Goal: Information Seeking & Learning: Learn about a topic

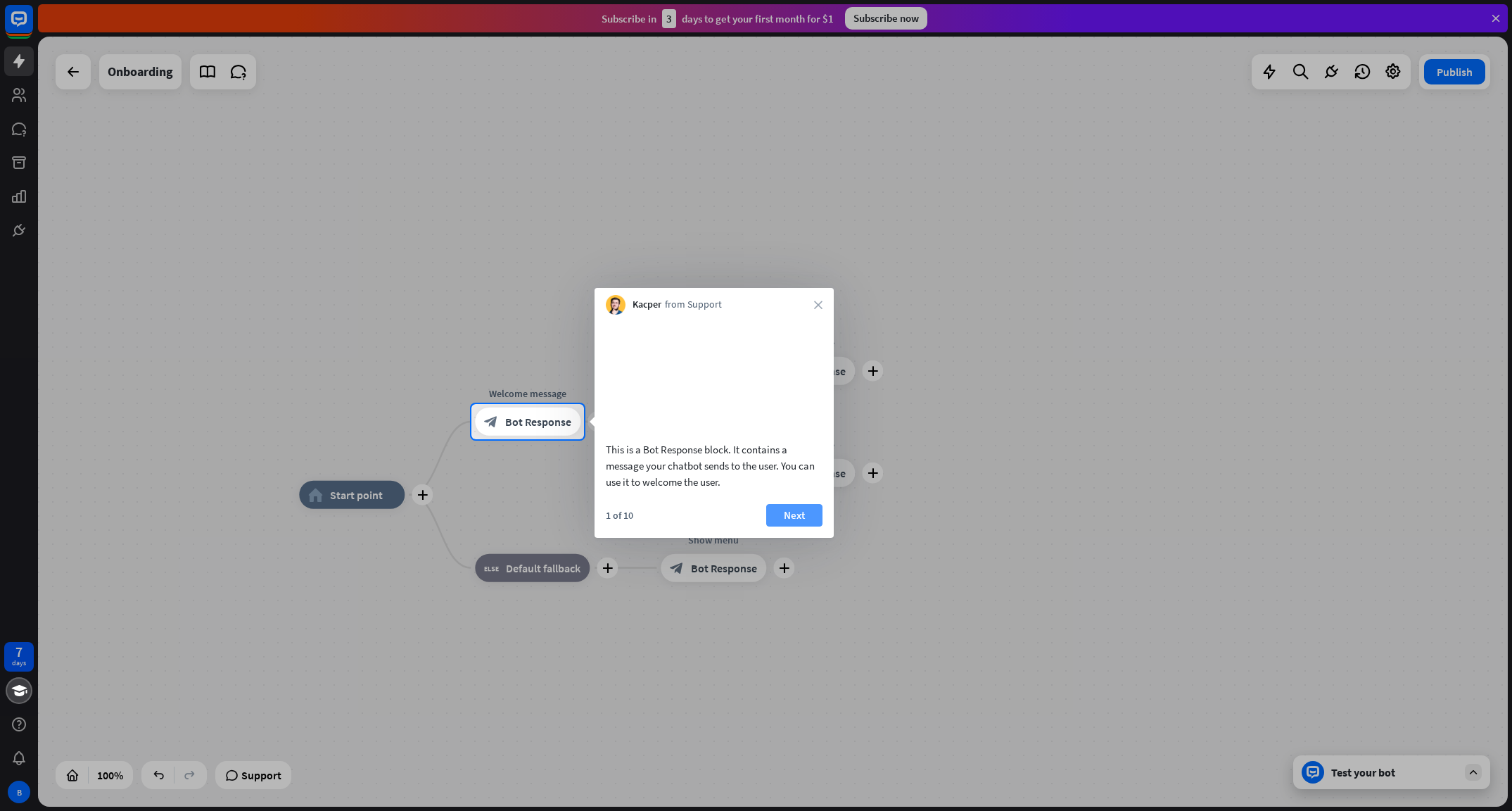
click at [803, 527] on button "Next" at bounding box center [794, 515] width 56 height 23
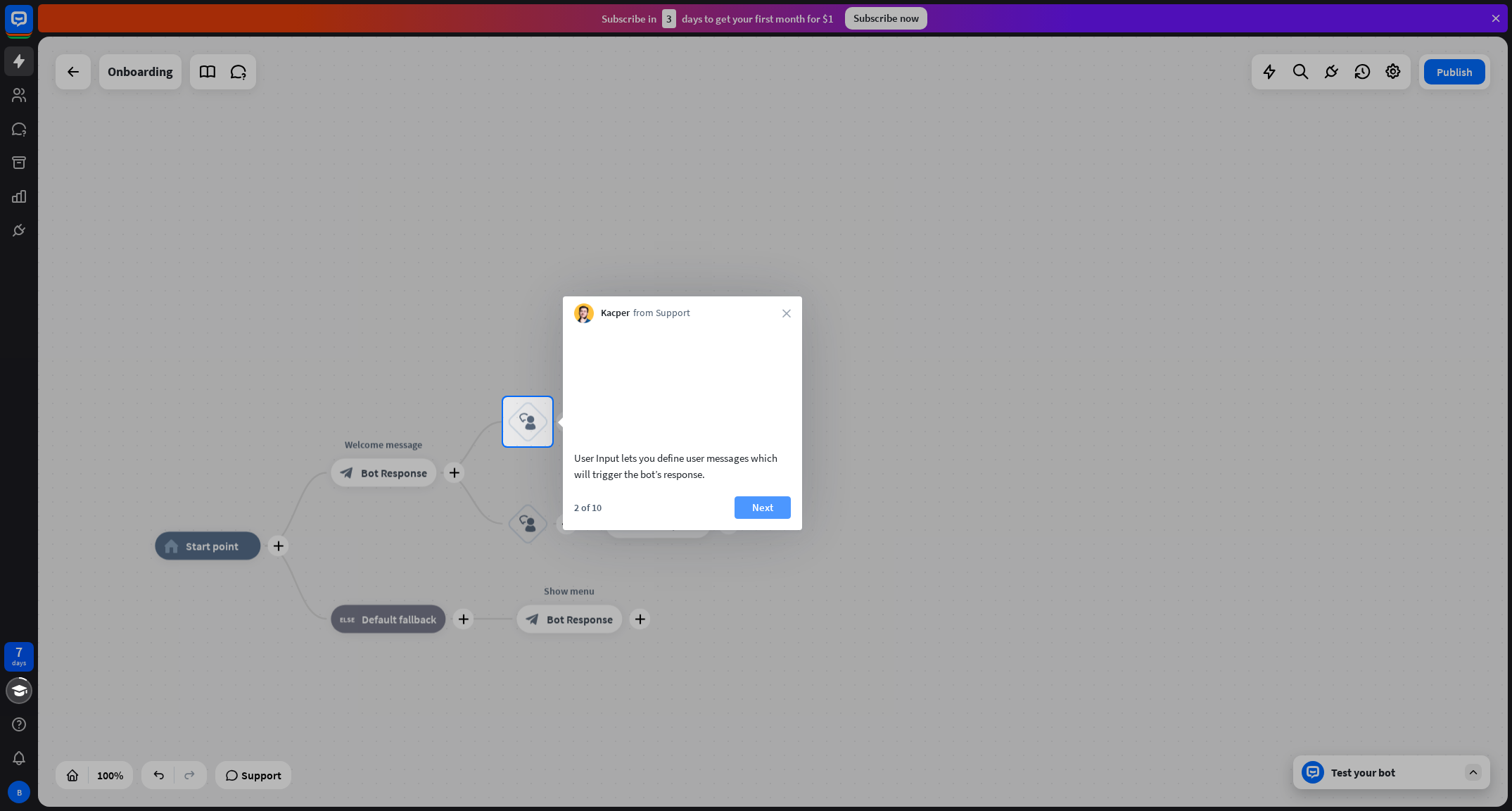
click at [779, 519] on button "Next" at bounding box center [763, 507] width 56 height 23
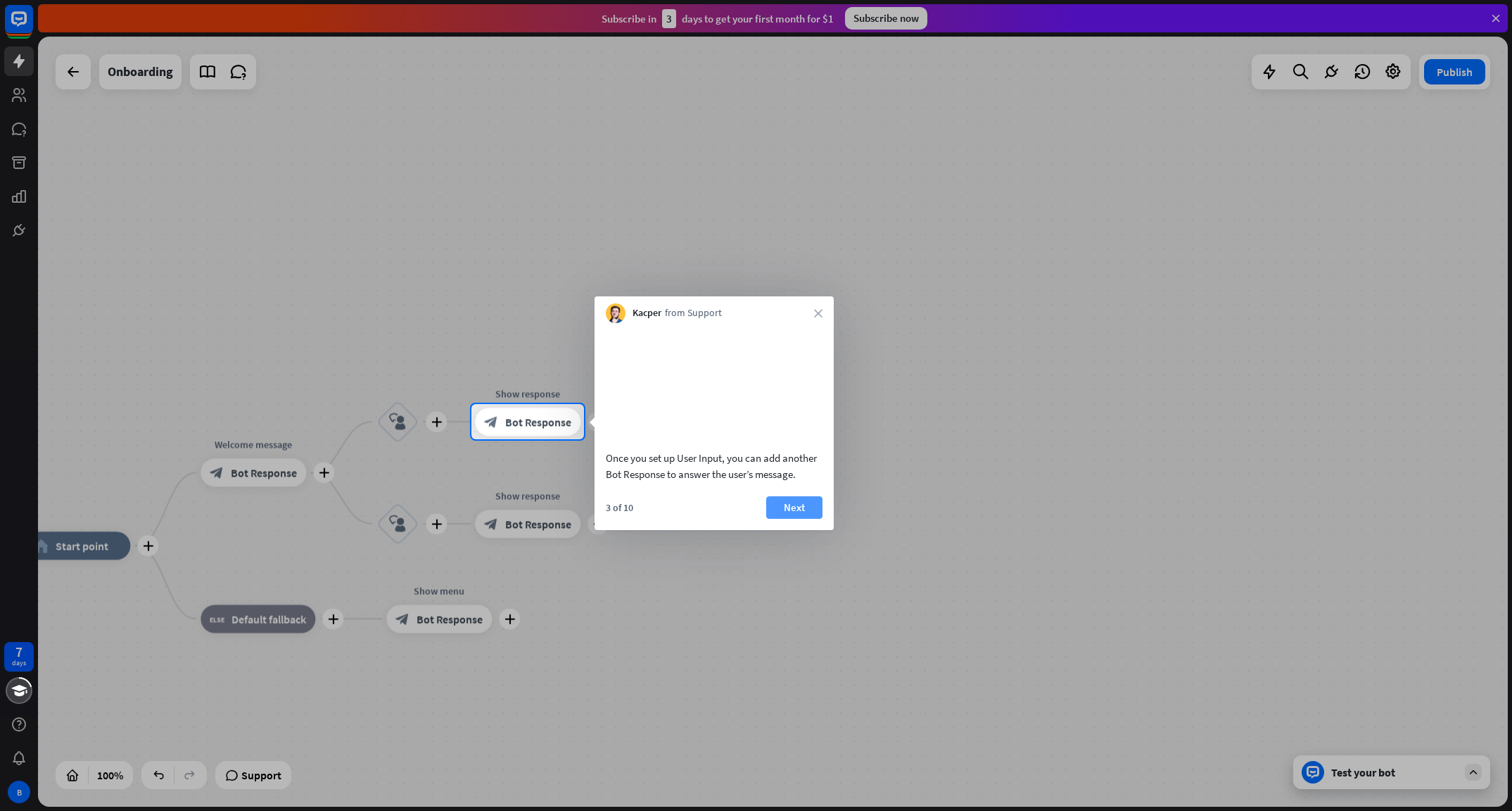
click at [813, 519] on button "Next" at bounding box center [794, 507] width 56 height 23
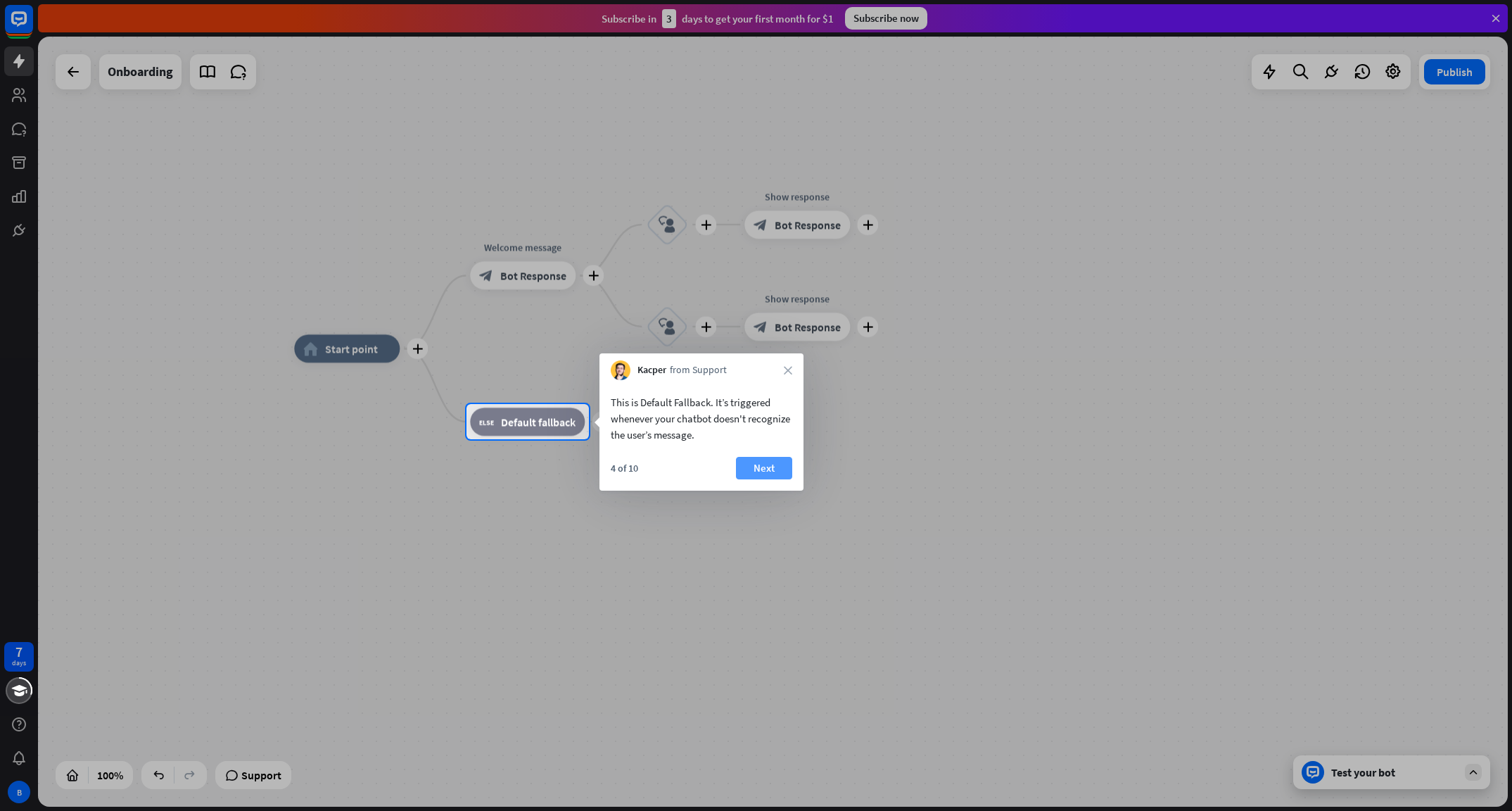
click at [757, 468] on button "Next" at bounding box center [764, 467] width 56 height 23
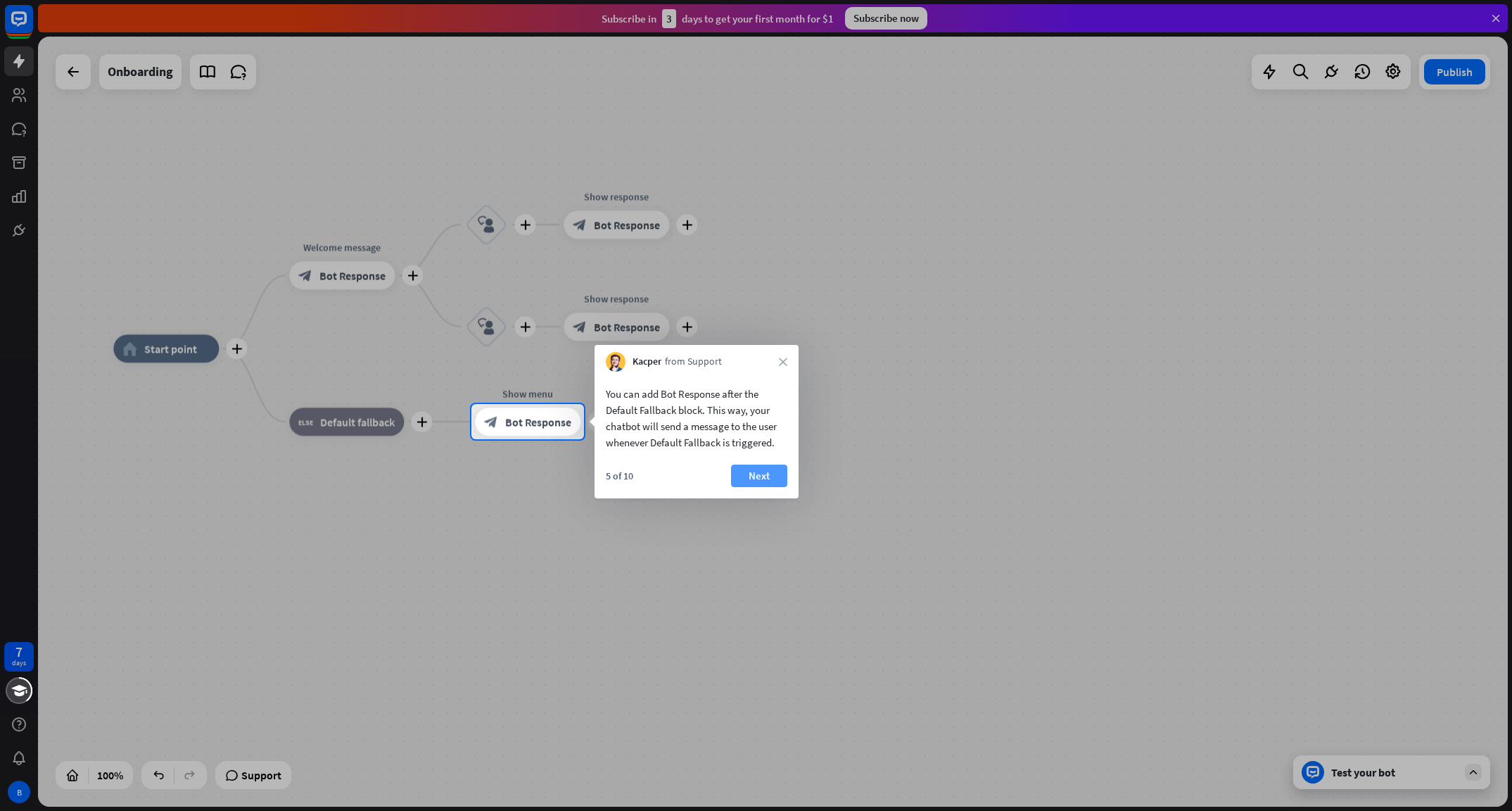
click at [766, 478] on button "Next" at bounding box center [759, 476] width 56 height 23
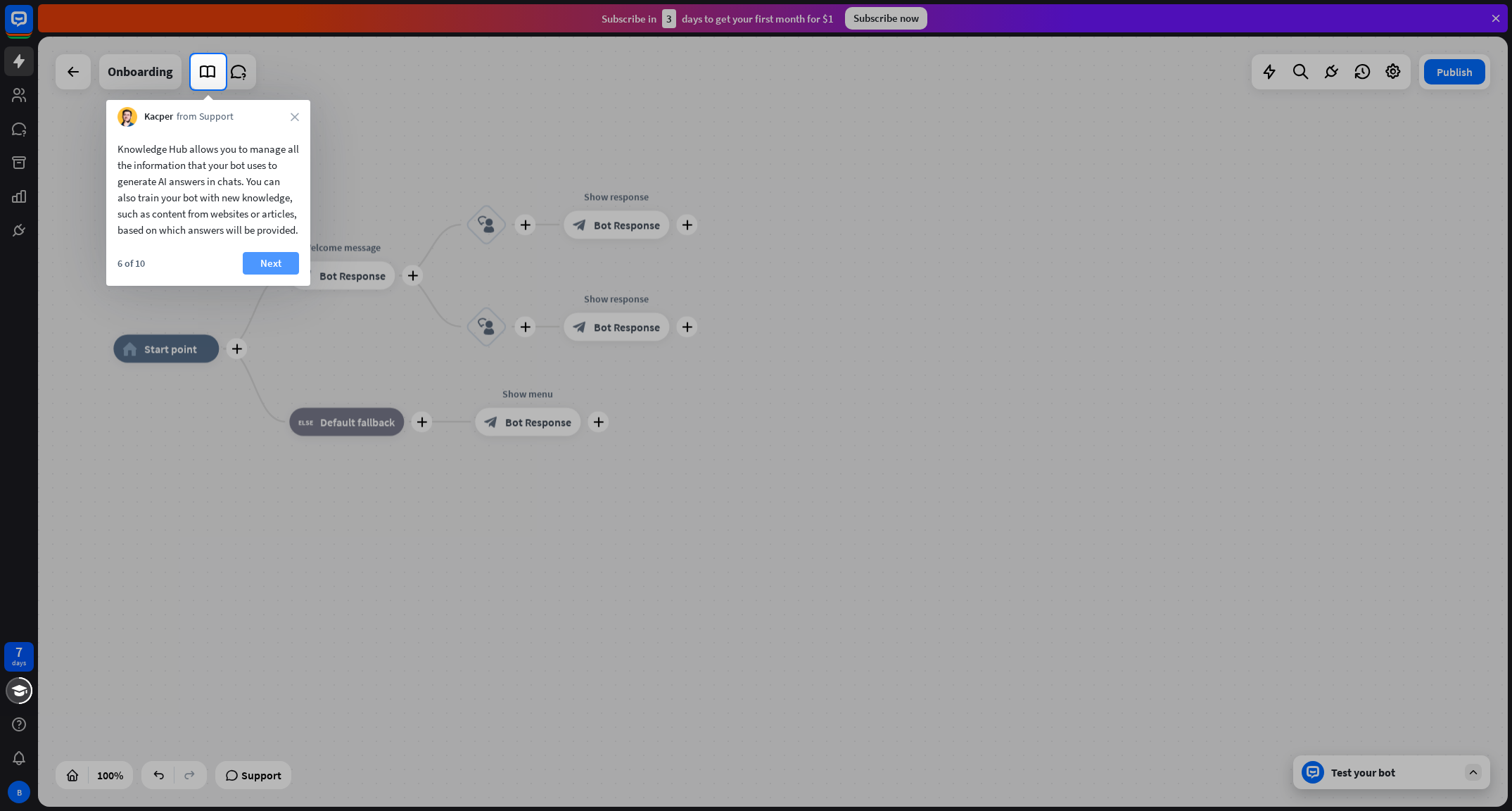
click at [262, 273] on button "Next" at bounding box center [271, 263] width 56 height 23
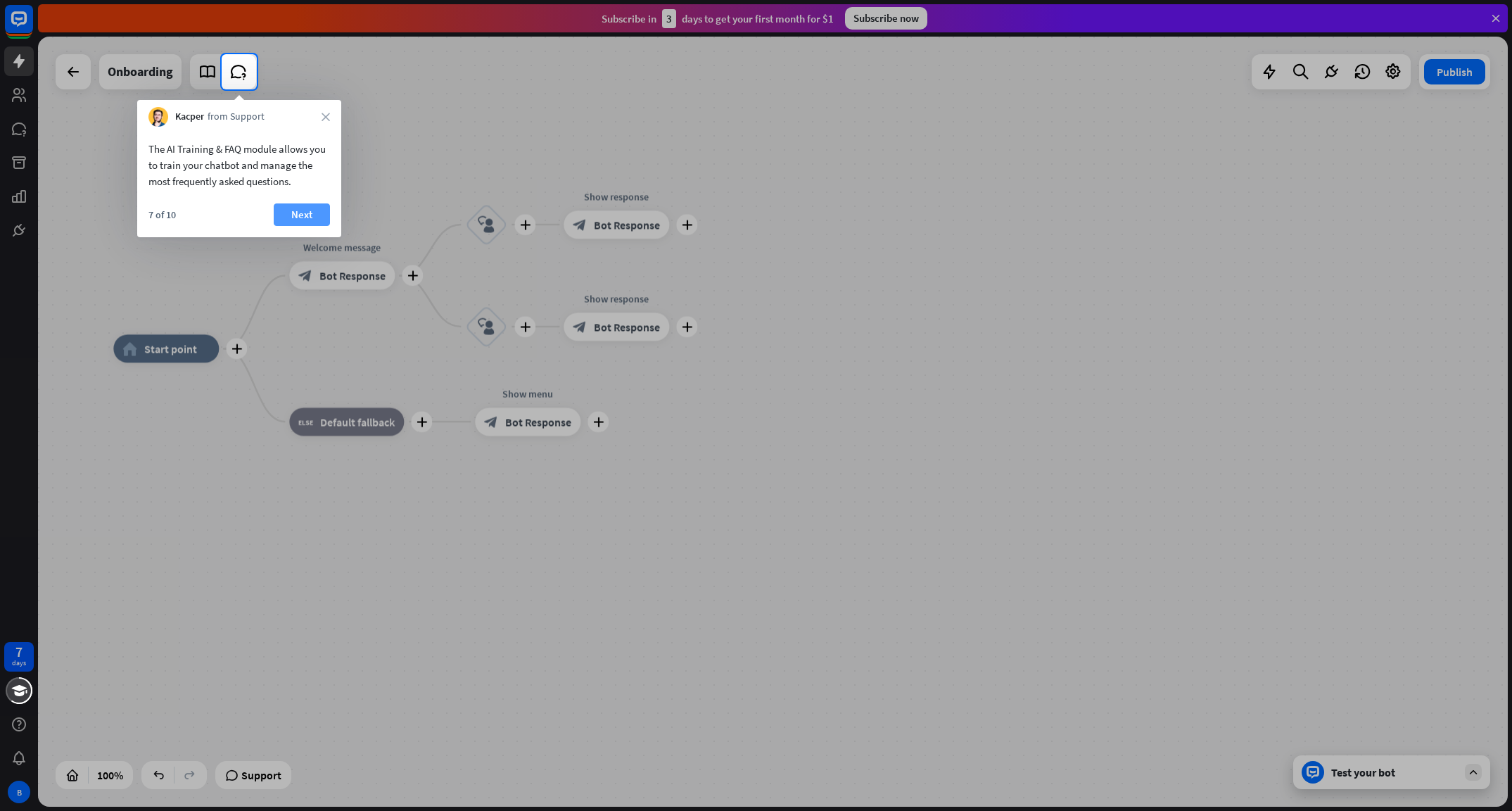
click at [298, 215] on button "Next" at bounding box center [301, 214] width 56 height 23
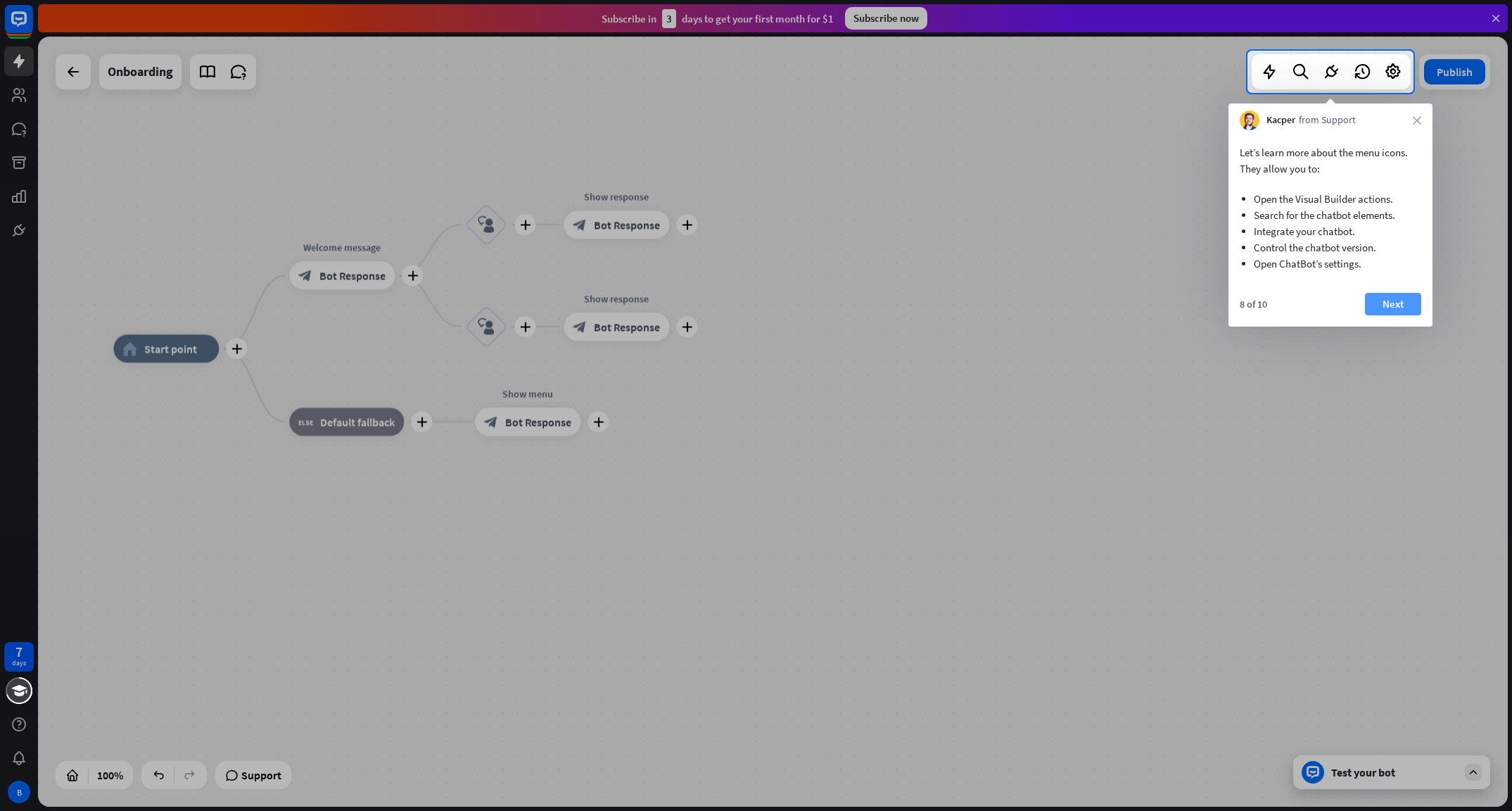
click at [1400, 302] on button "Next" at bounding box center [1393, 304] width 56 height 23
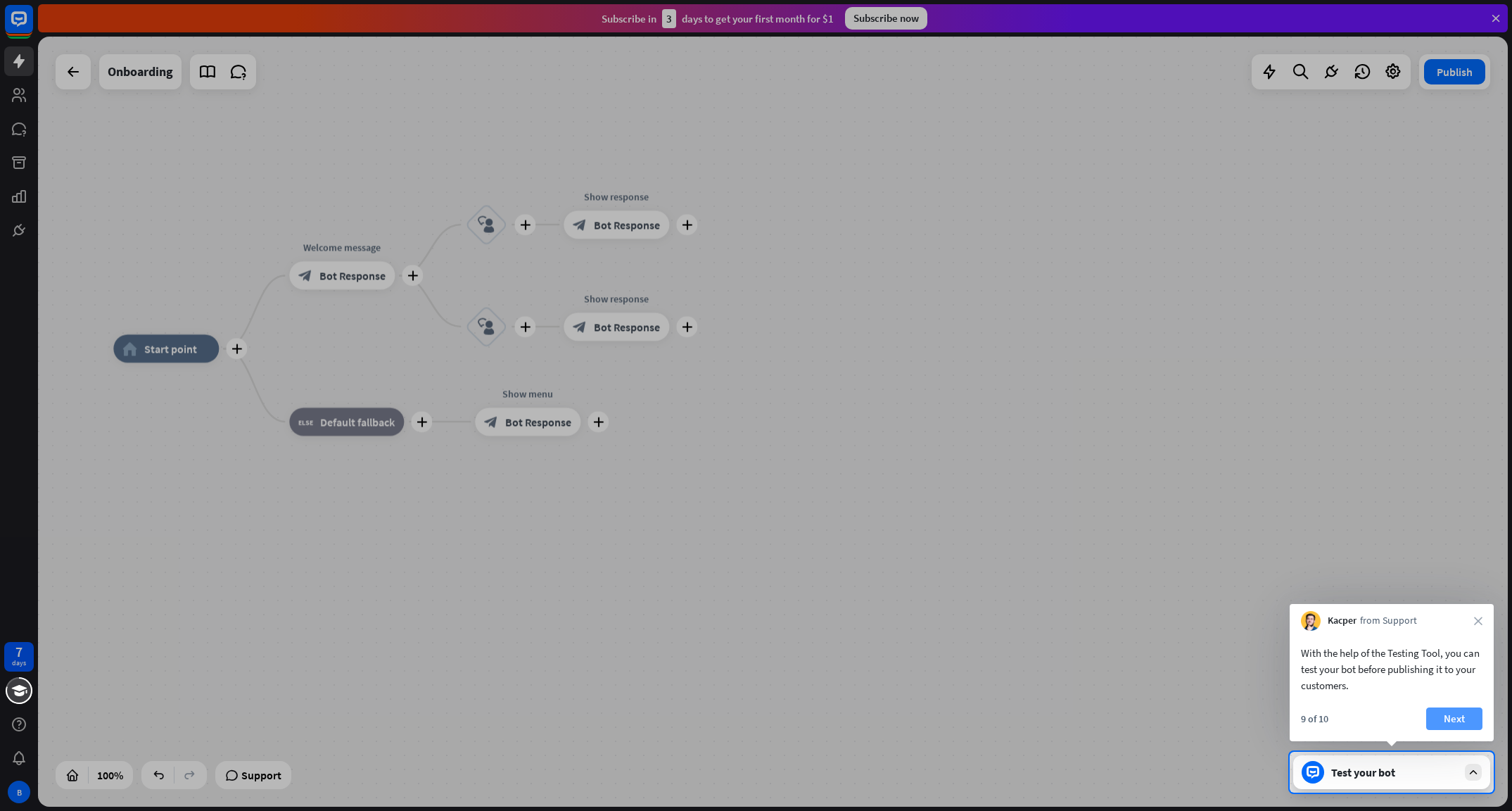
click at [1460, 709] on button "Next" at bounding box center [1454, 718] width 56 height 23
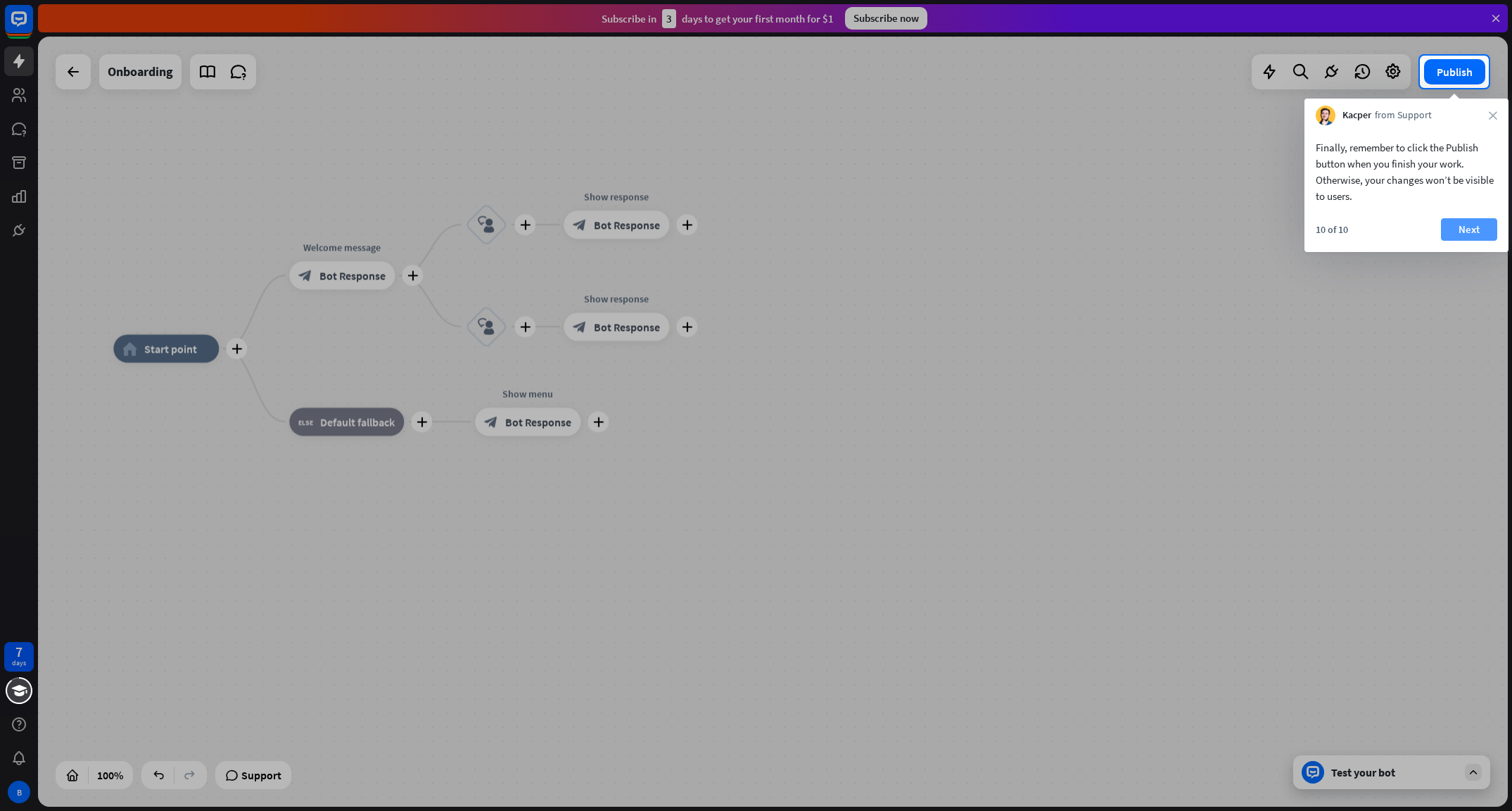
click at [1470, 226] on button "Next" at bounding box center [1469, 229] width 56 height 23
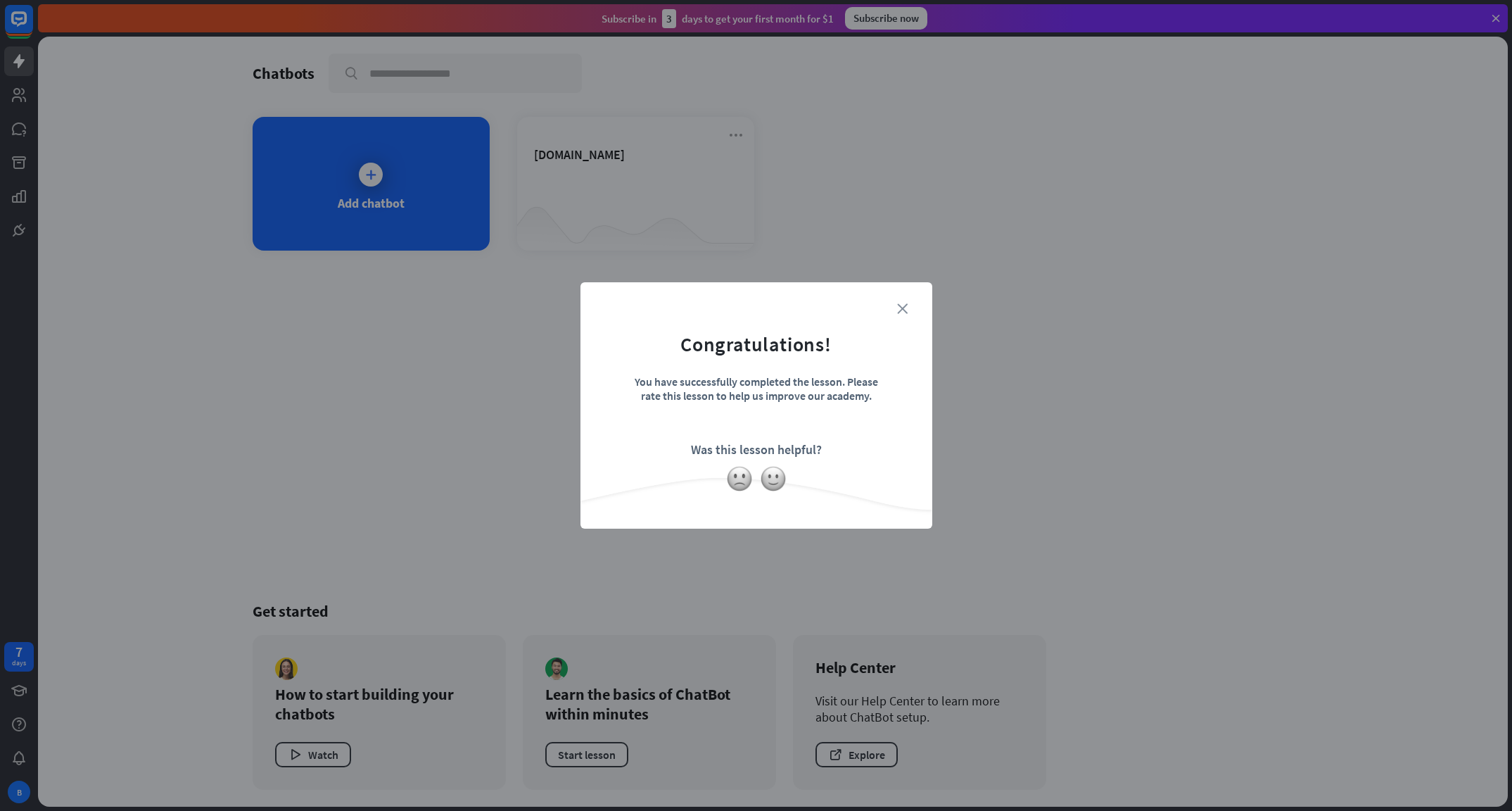
click at [907, 306] on icon "close" at bounding box center [902, 308] width 10 height 10
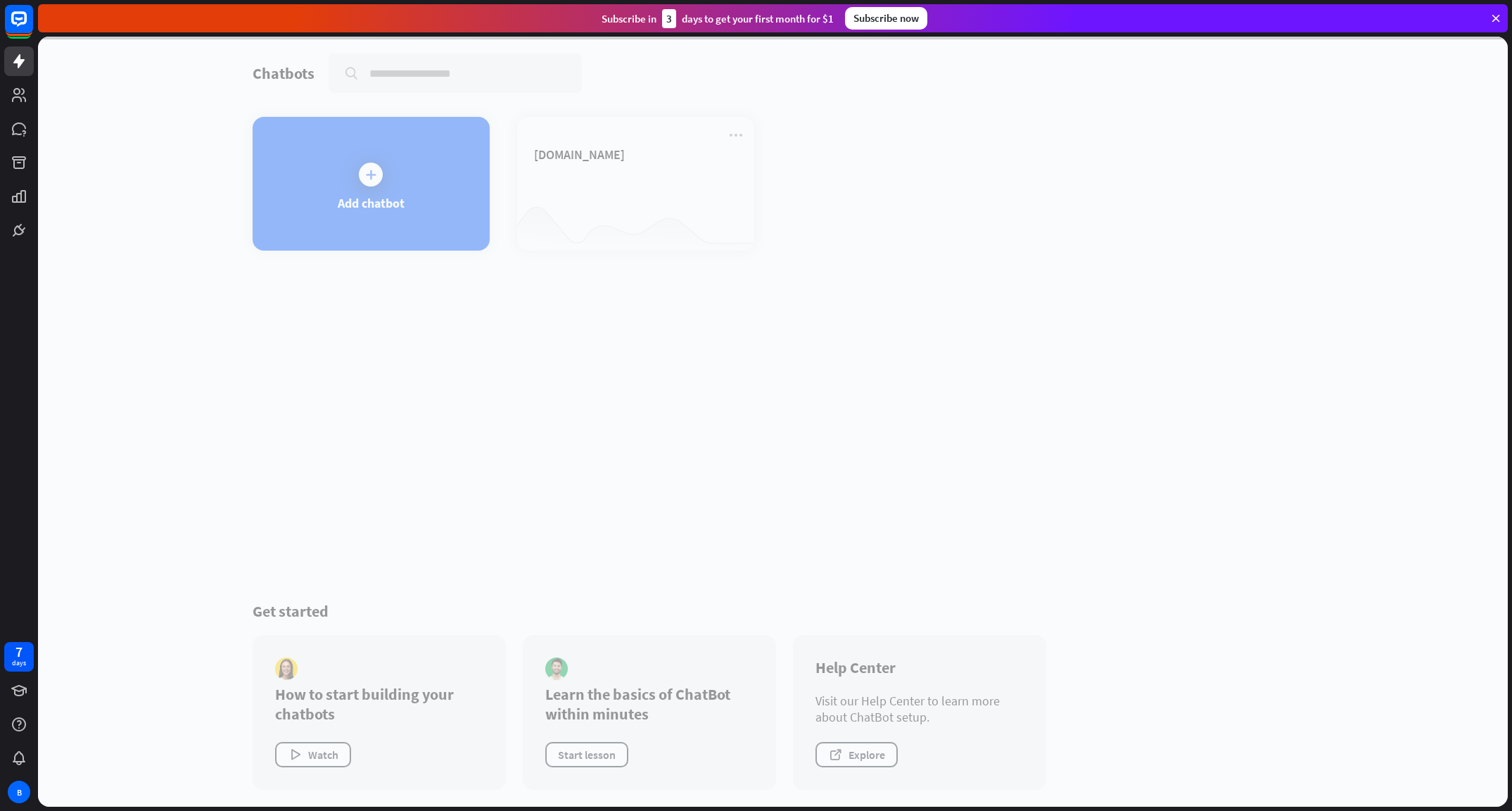
click at [655, 207] on div at bounding box center [773, 421] width 1470 height 770
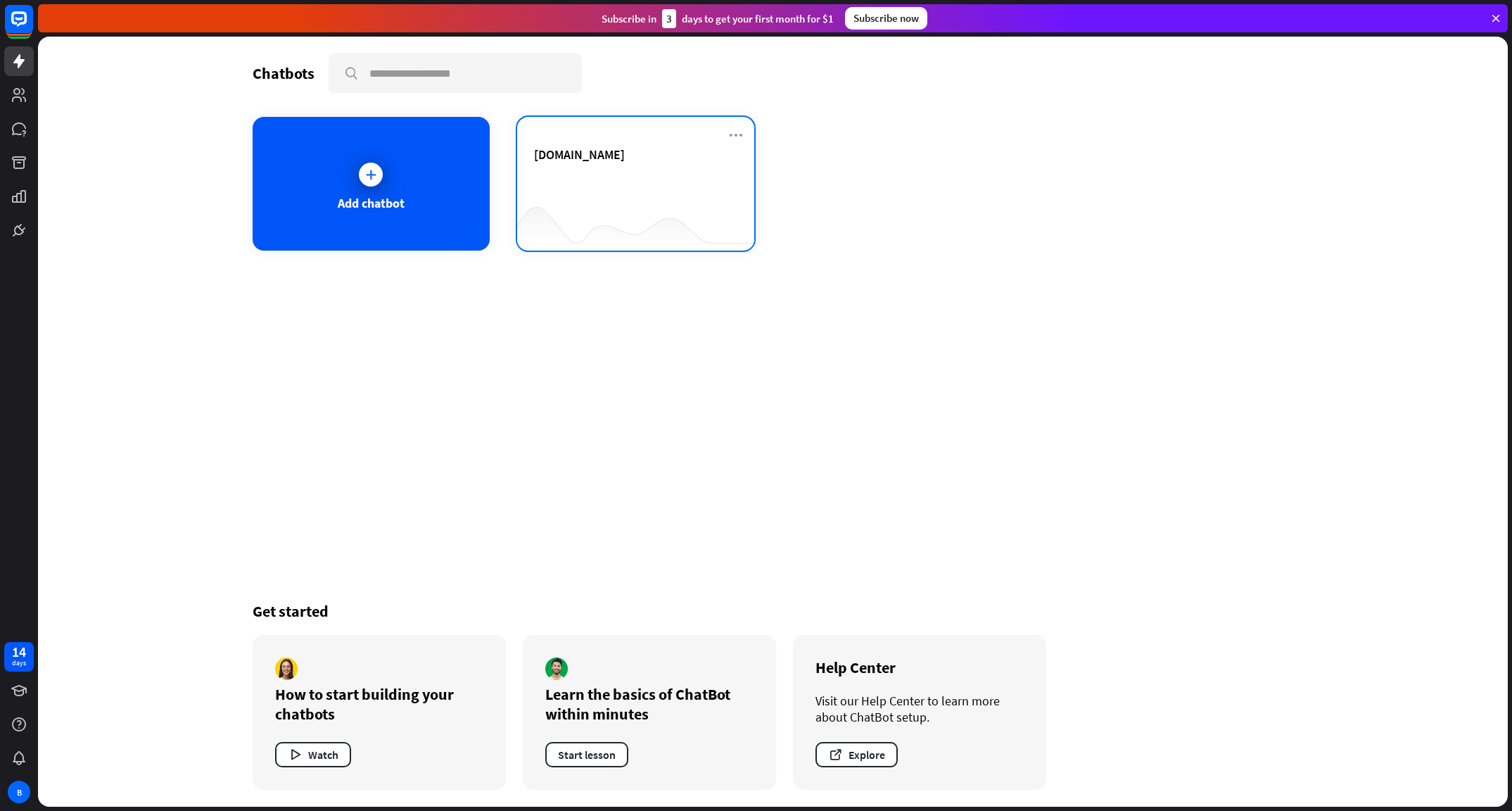
click at [599, 166] on div "[DOMAIN_NAME]" at bounding box center [636, 171] width 203 height 49
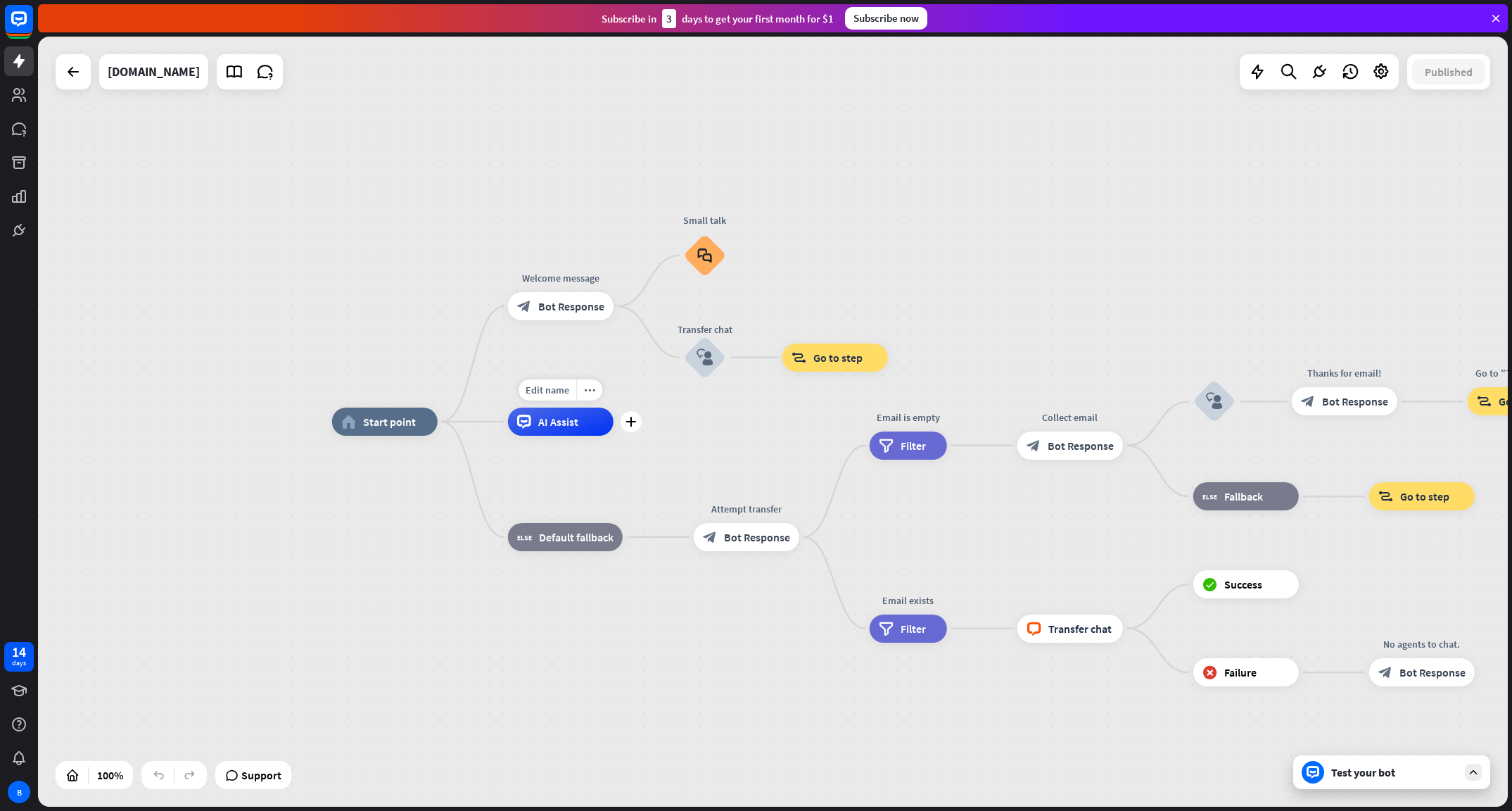
click at [540, 432] on div "AI Assist" at bounding box center [560, 421] width 106 height 28
click at [549, 311] on span "Bot Response" at bounding box center [571, 306] width 66 height 14
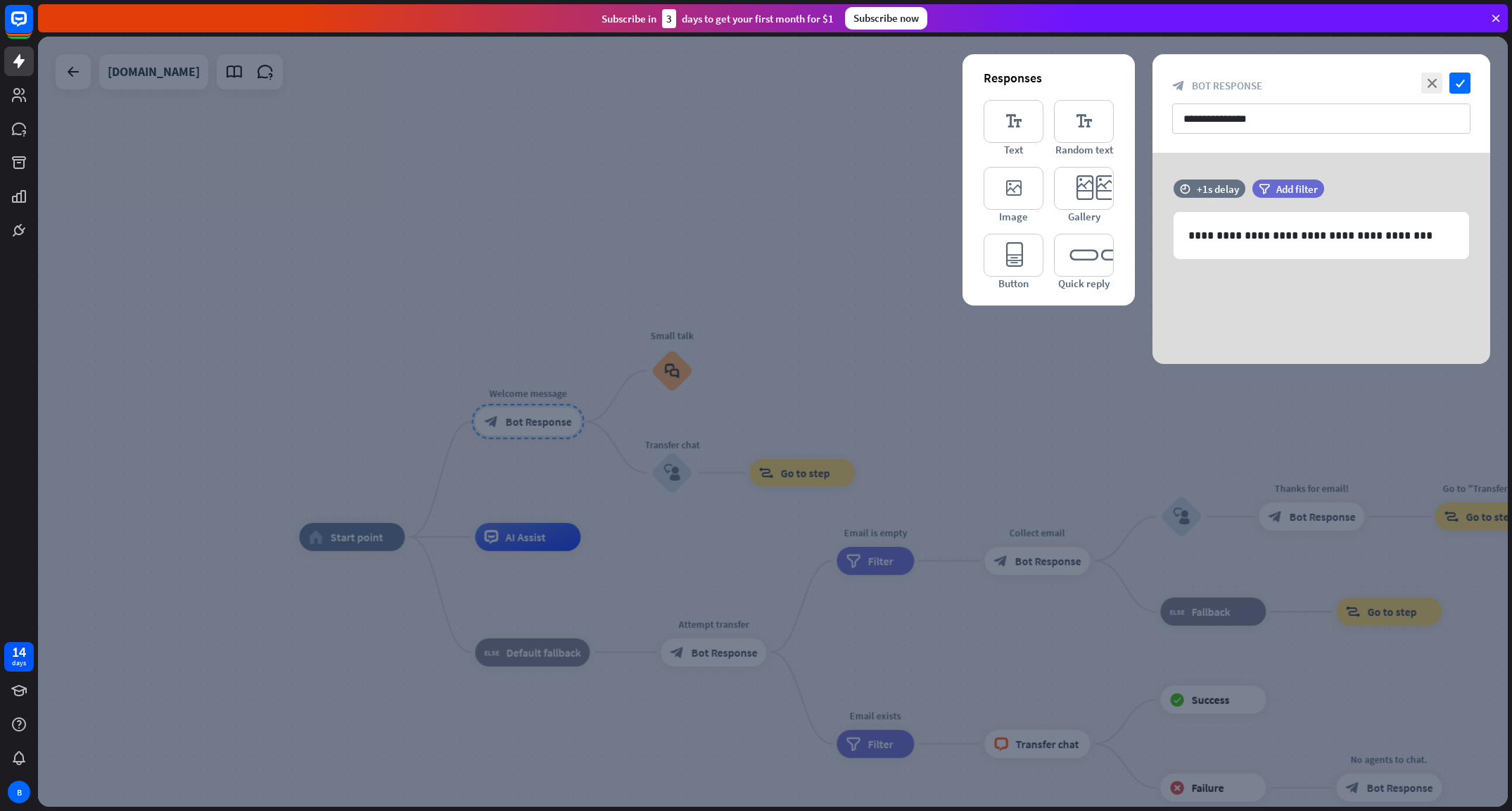
click at [685, 357] on div at bounding box center [773, 421] width 1470 height 770
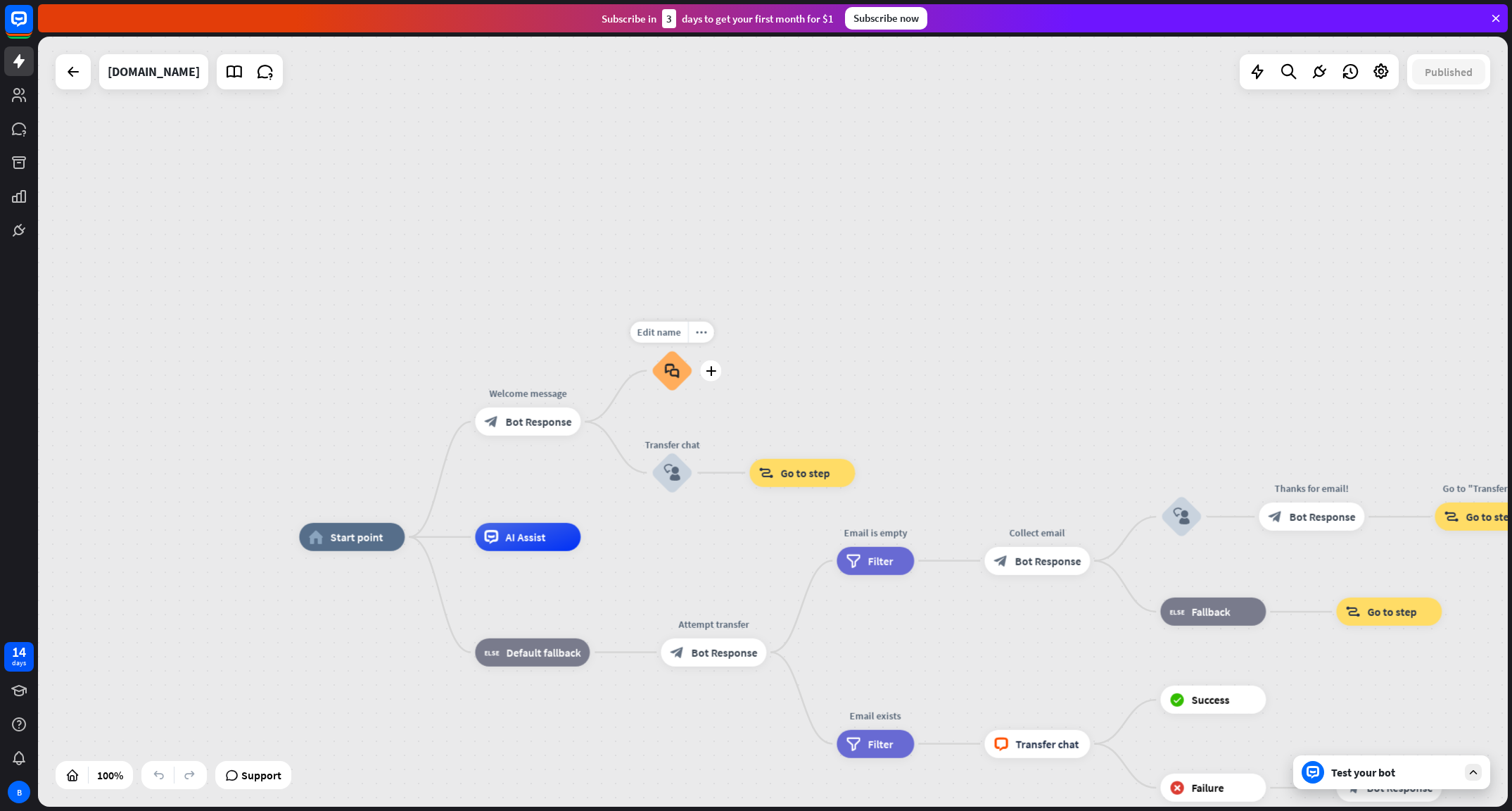
click at [673, 367] on icon "block_faq" at bounding box center [671, 371] width 14 height 15
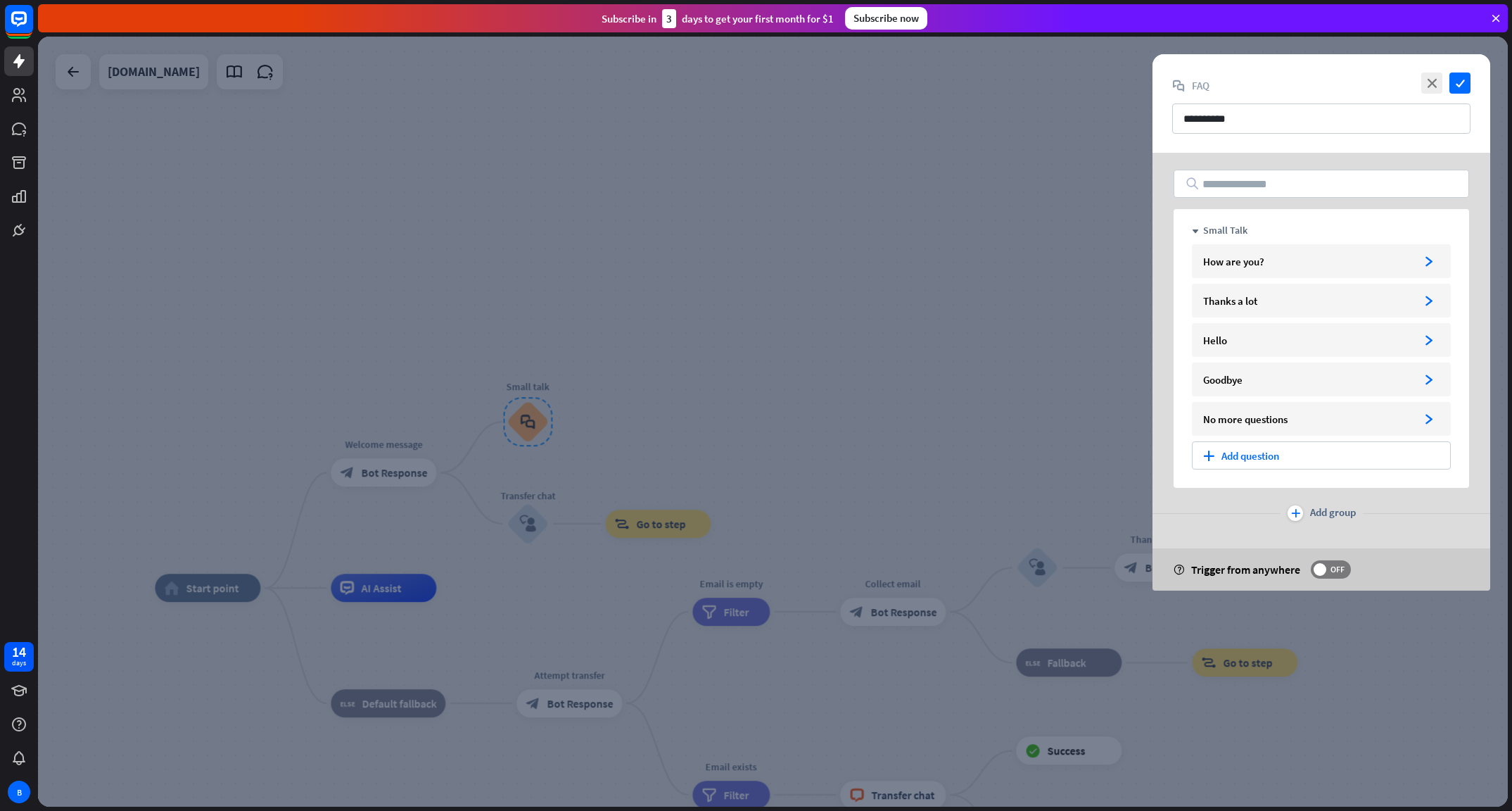
click at [864, 415] on div at bounding box center [773, 421] width 1470 height 770
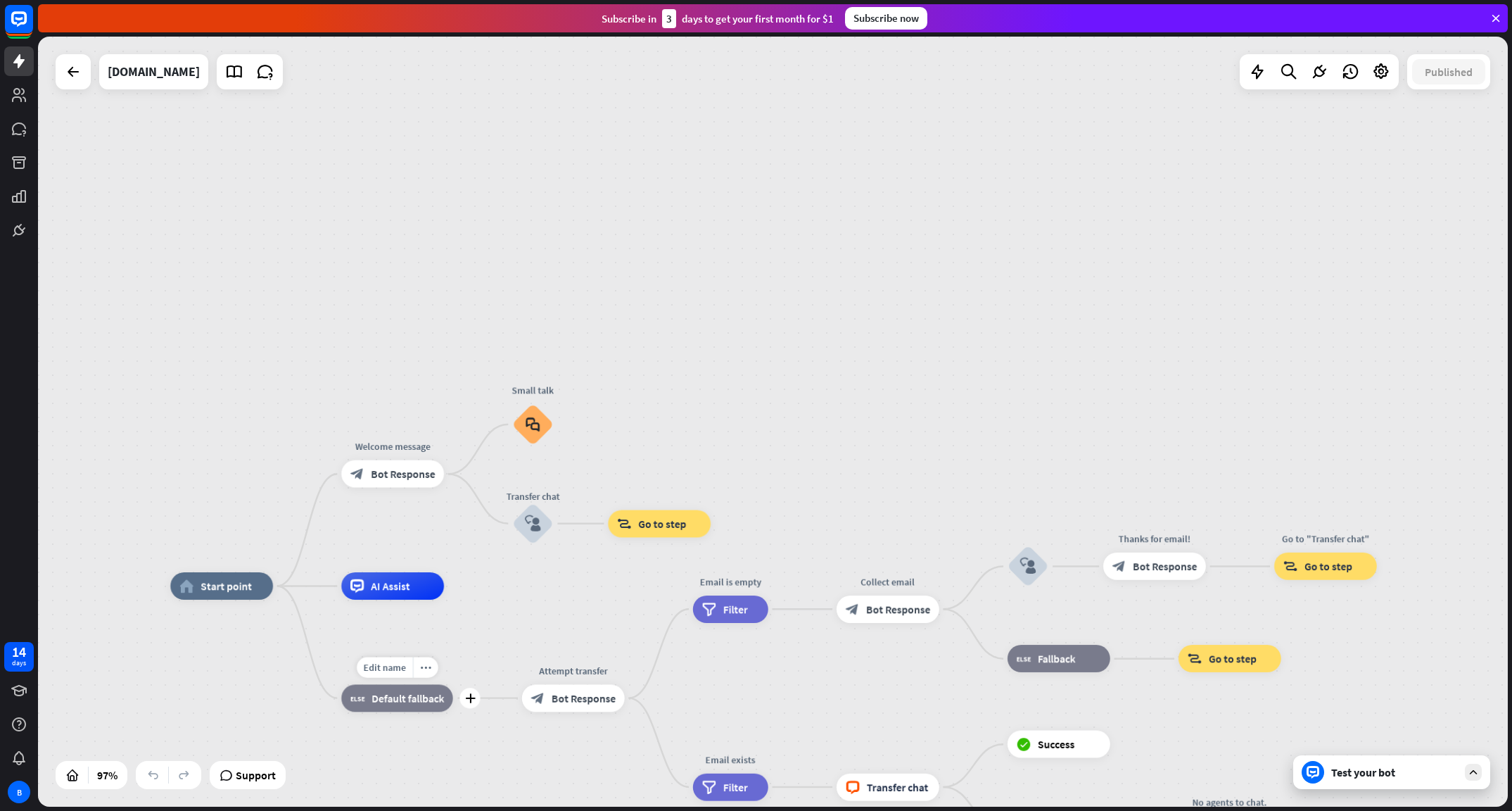
click at [398, 709] on div "block_fallback Default fallback" at bounding box center [396, 698] width 111 height 27
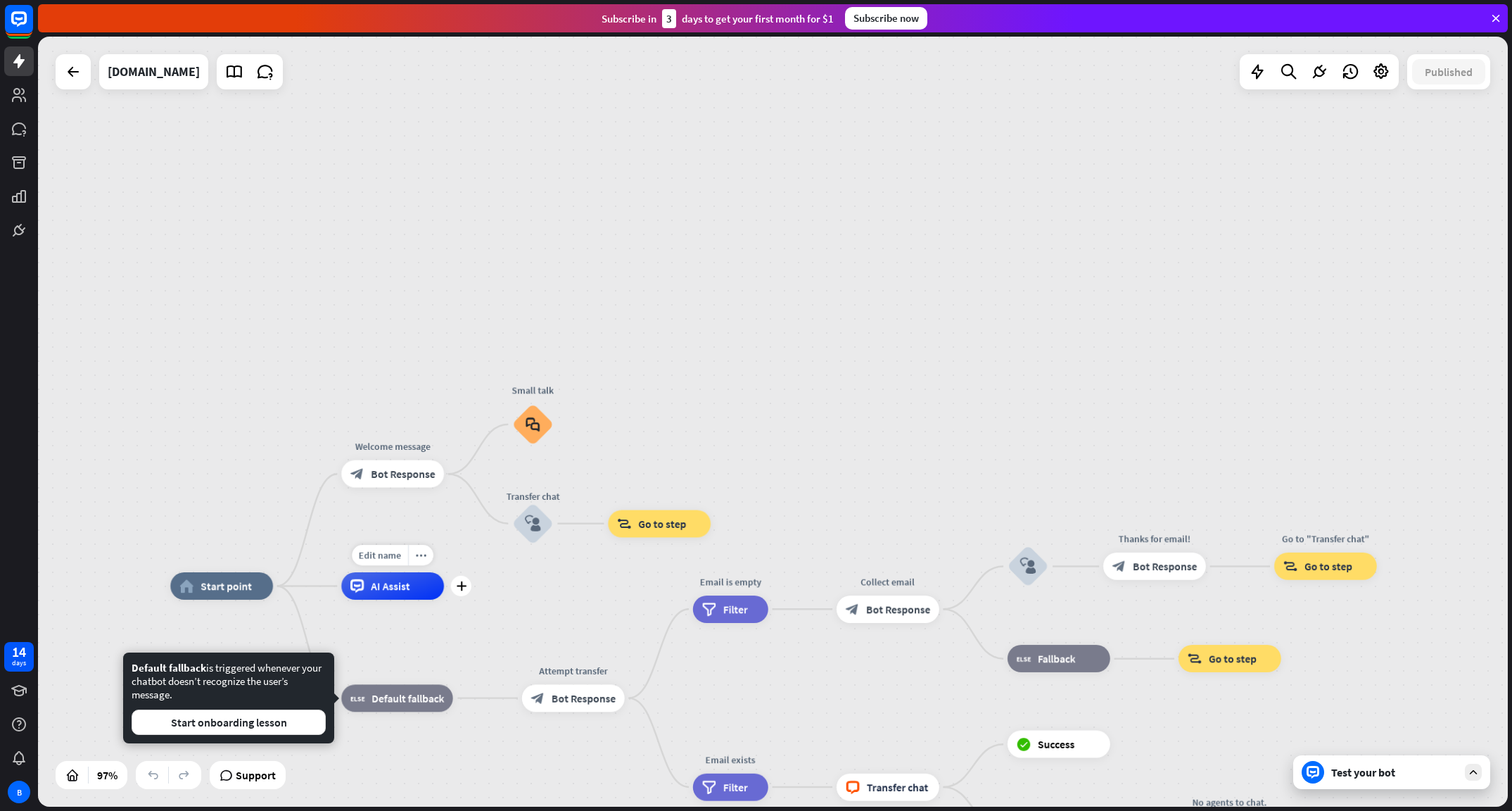
click at [417, 586] on div "AI Assist" at bounding box center [392, 586] width 102 height 27
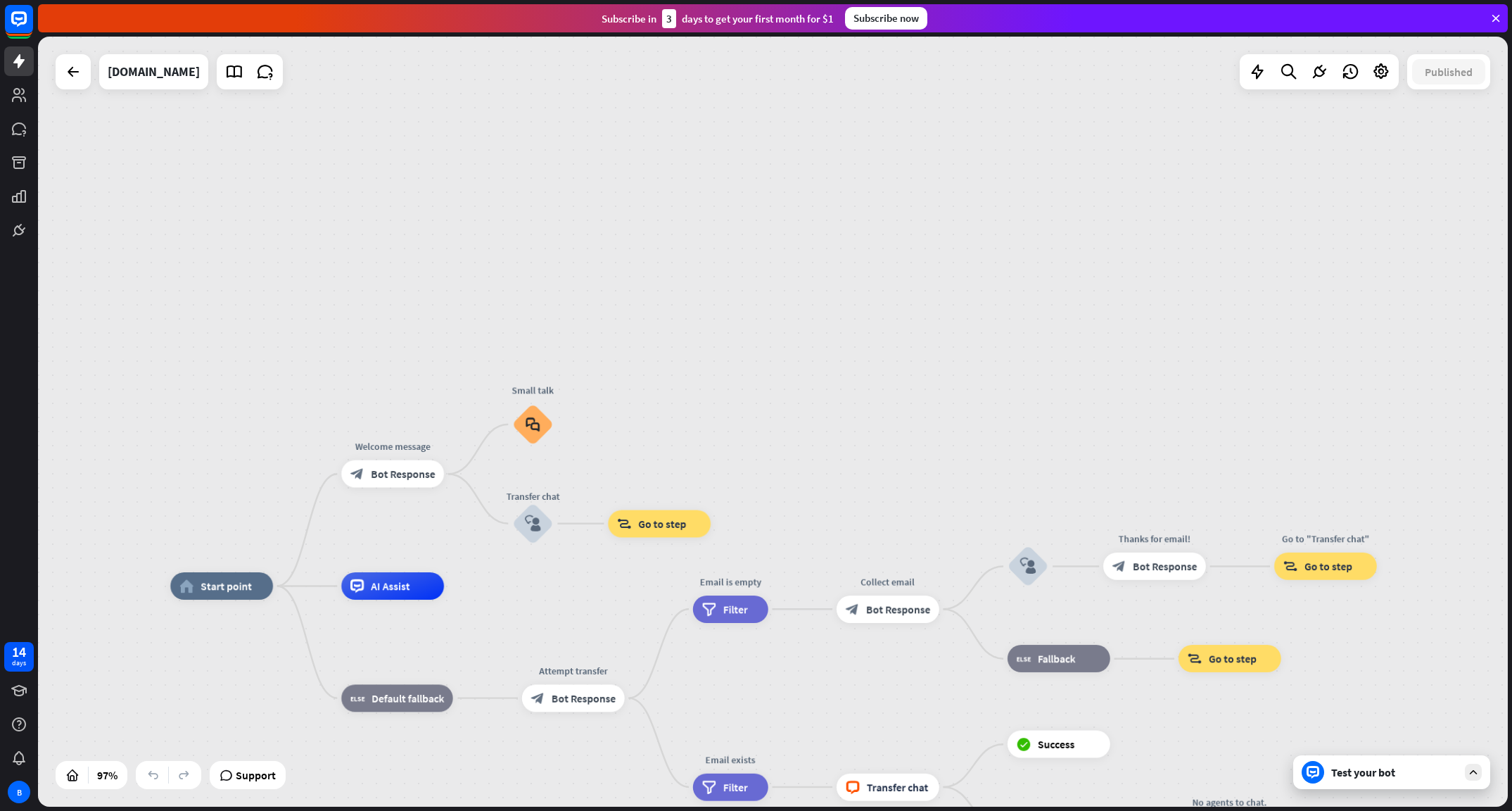
click at [475, 205] on div "home_2 Start point Welcome message block_bot_response Bot Response Small talk b…" at bounding box center [773, 421] width 1470 height 770
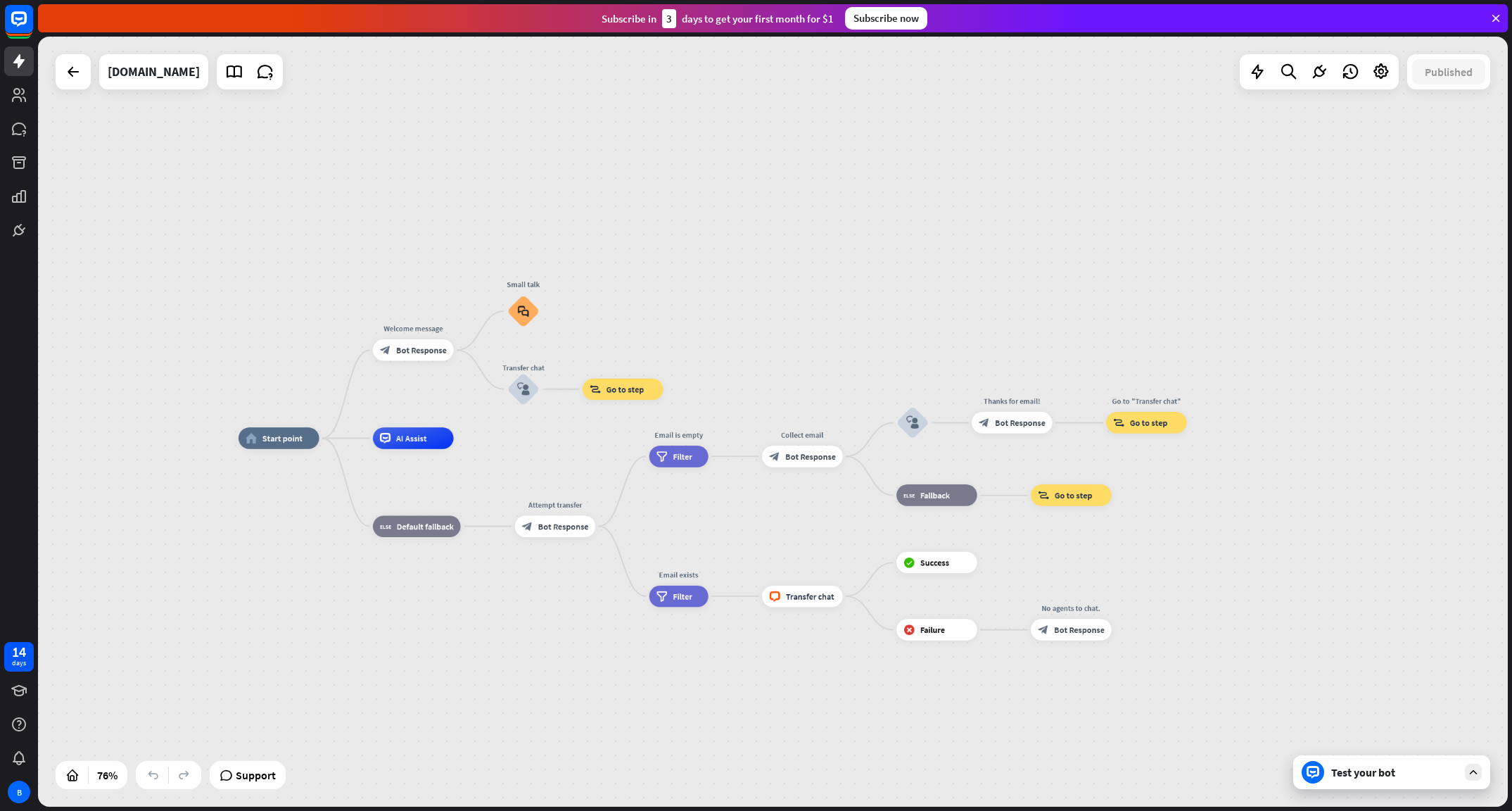
drag, startPoint x: 905, startPoint y: 321, endPoint x: 909, endPoint y: 202, distance: 119.1
click at [909, 202] on div "home_2 Start point Welcome message block_bot_response Bot Response Small talk b…" at bounding box center [773, 421] width 1470 height 770
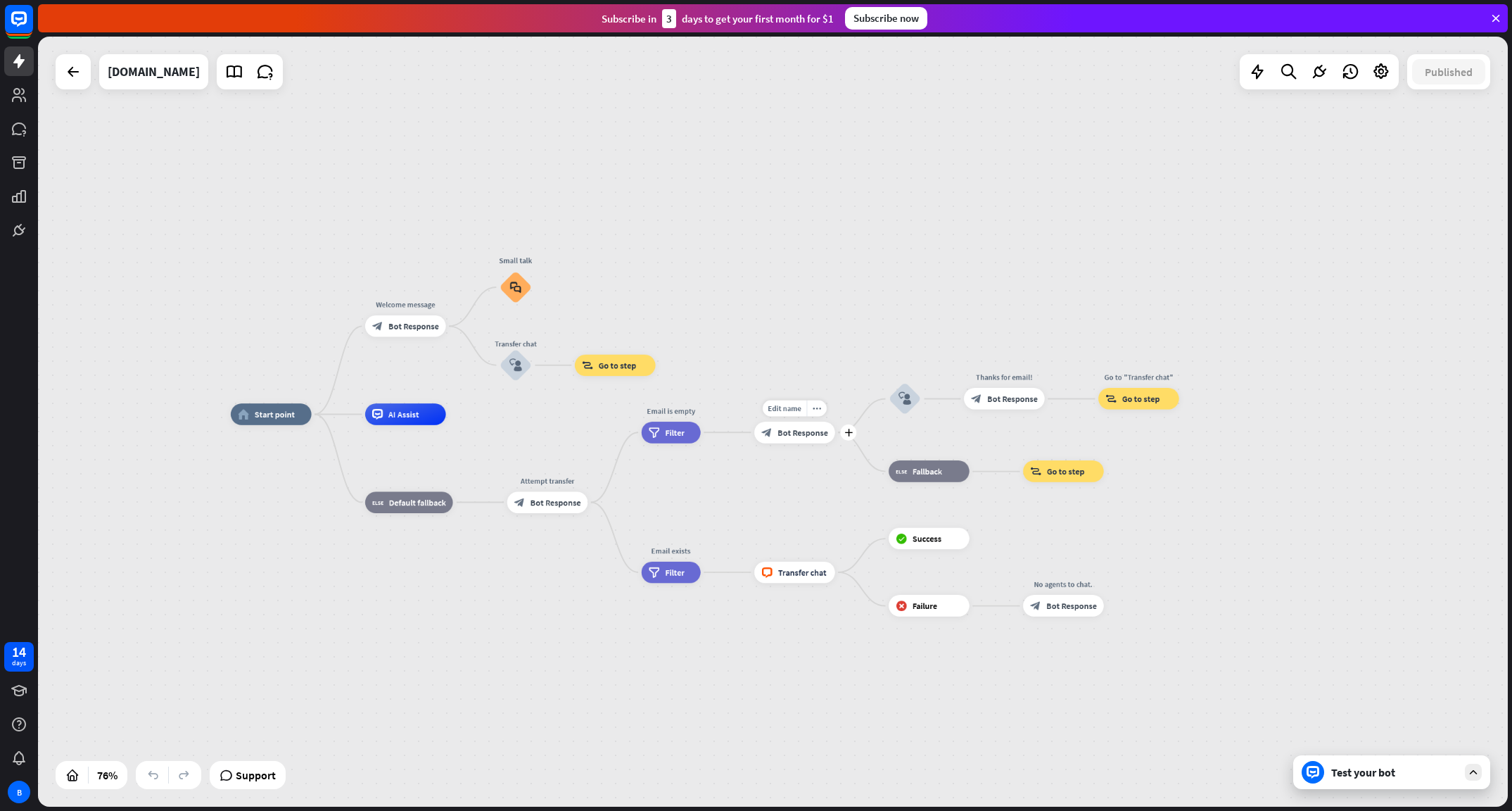
click at [794, 433] on span "Bot Response" at bounding box center [803, 433] width 51 height 10
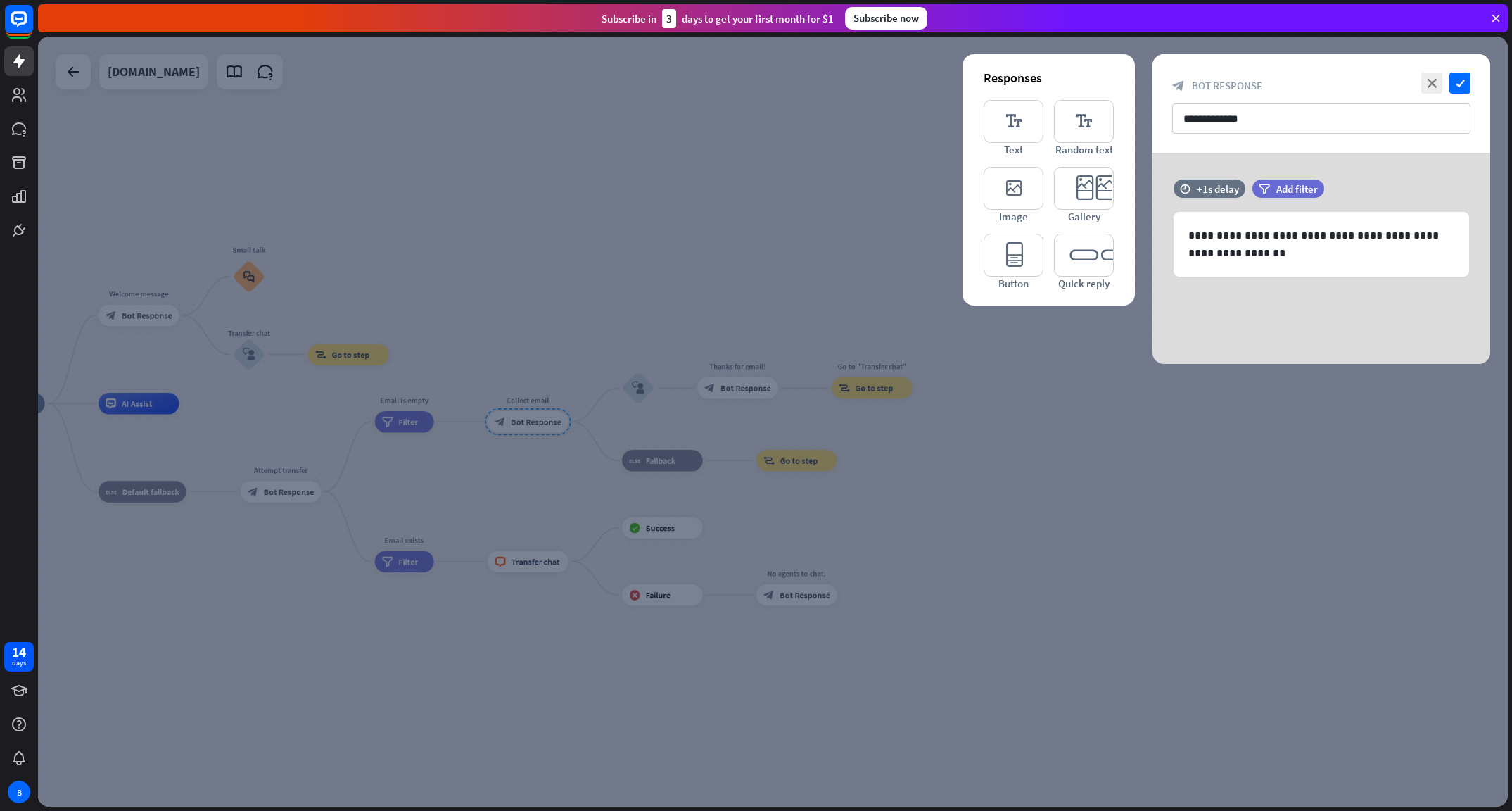
click at [957, 517] on div at bounding box center [773, 421] width 1470 height 770
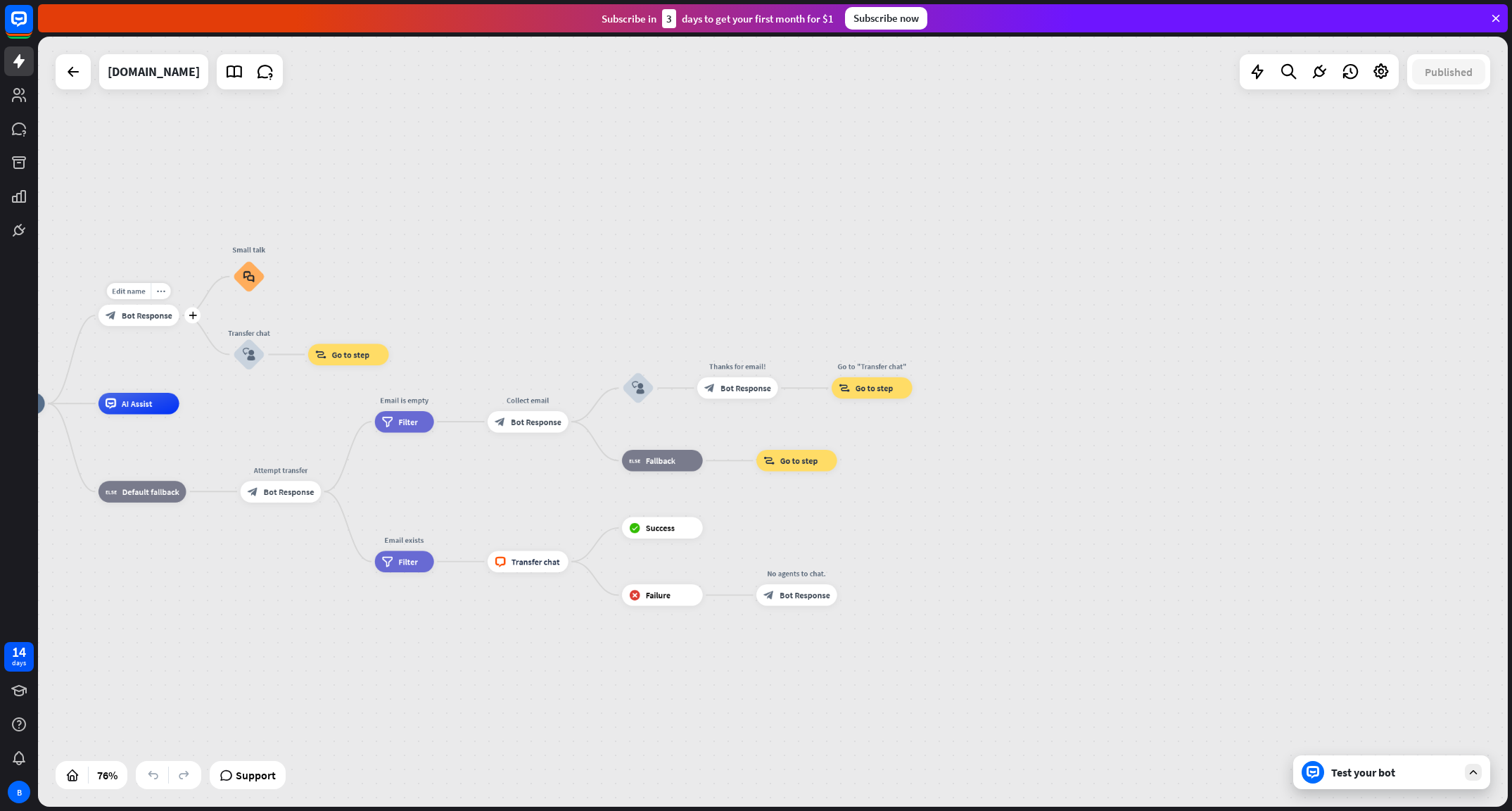
click at [140, 322] on div "block_bot_response Bot Response" at bounding box center [139, 316] width 81 height 22
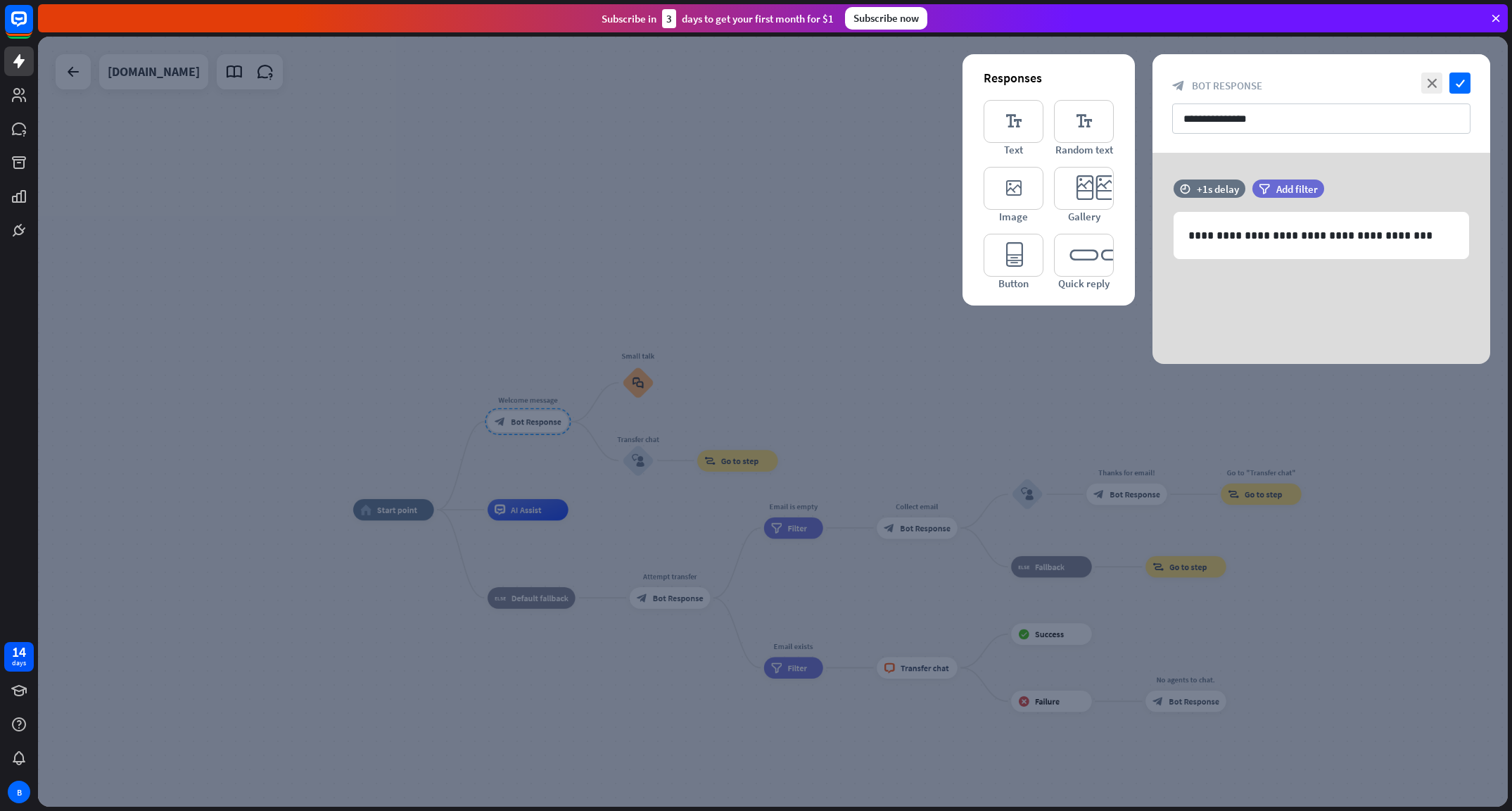
click at [637, 386] on div at bounding box center [773, 421] width 1470 height 770
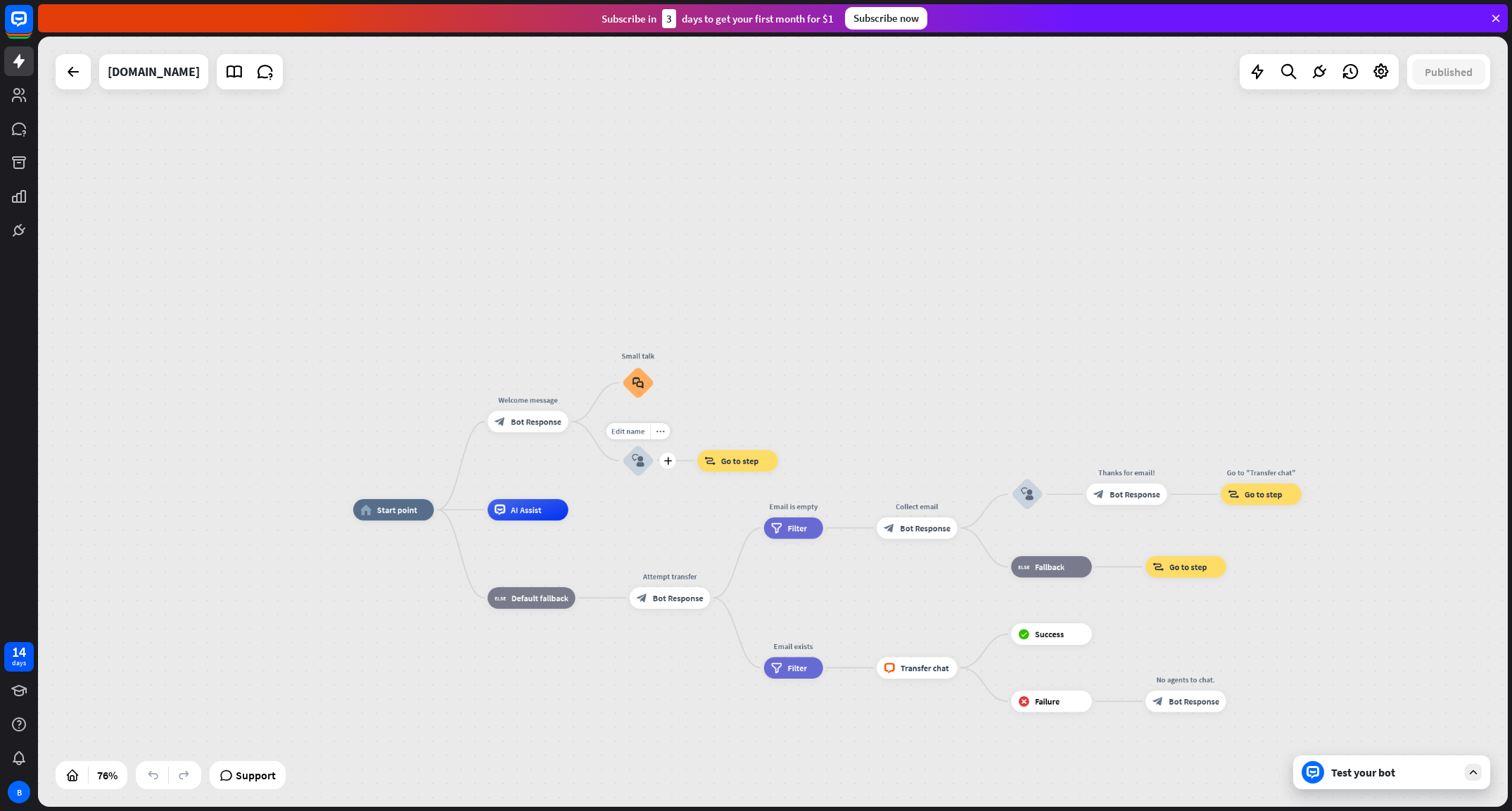
click at [632, 465] on icon "block_user_input" at bounding box center [637, 460] width 13 height 13
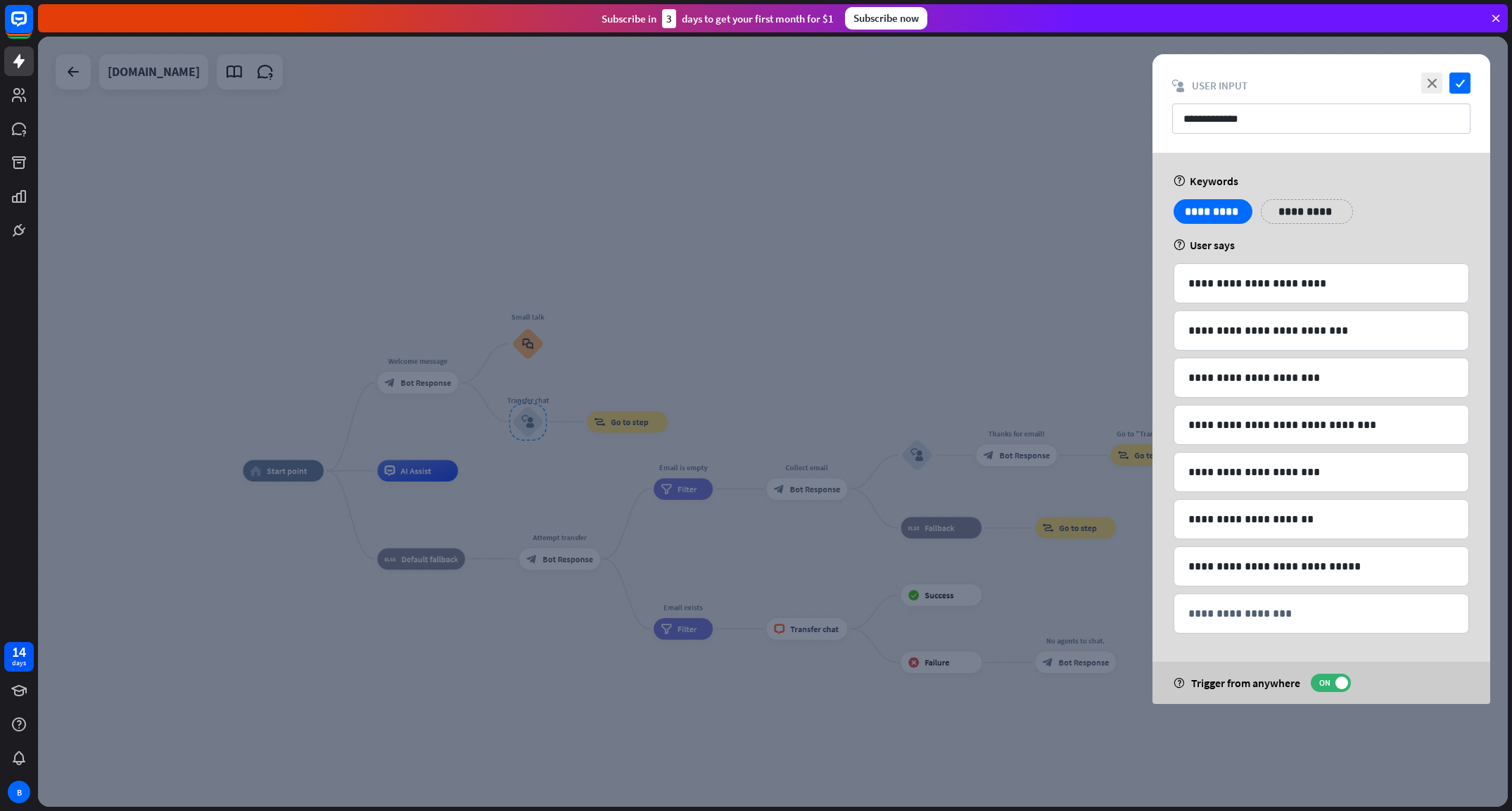
click at [894, 319] on div at bounding box center [773, 421] width 1470 height 770
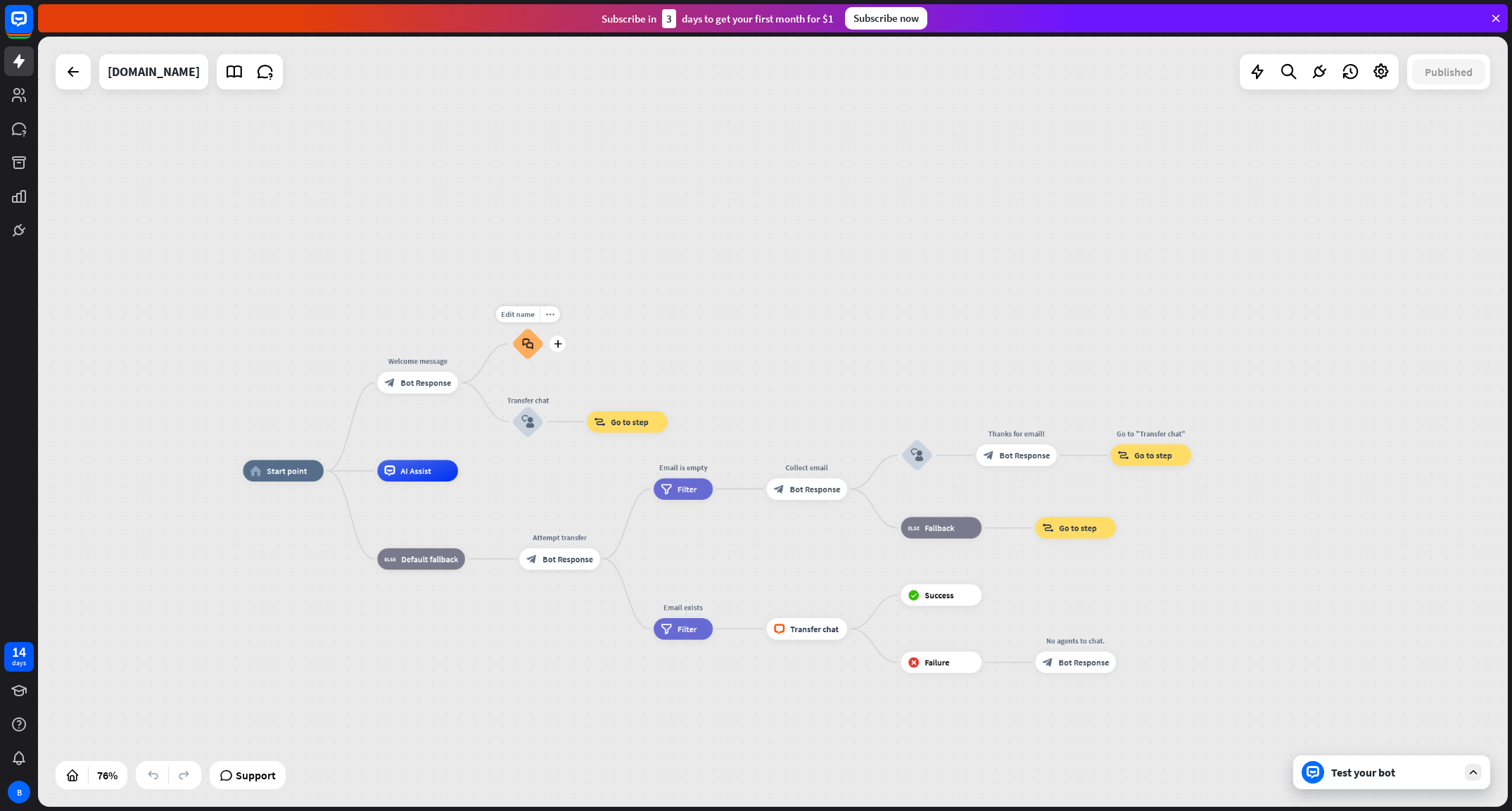
click at [527, 344] on icon "block_faq" at bounding box center [527, 344] width 11 height 12
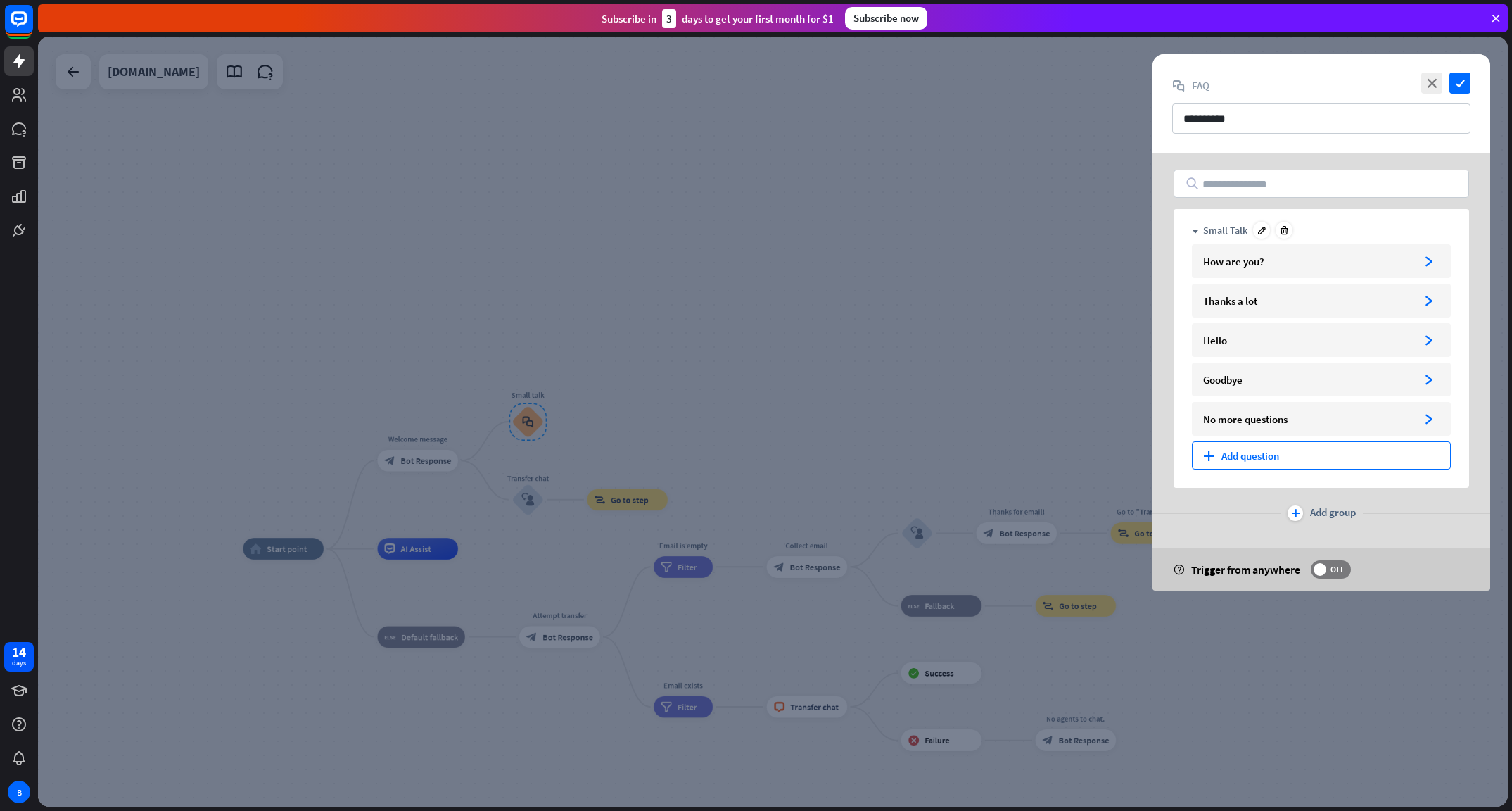
click at [1211, 461] on icon "plus" at bounding box center [1208, 455] width 11 height 10
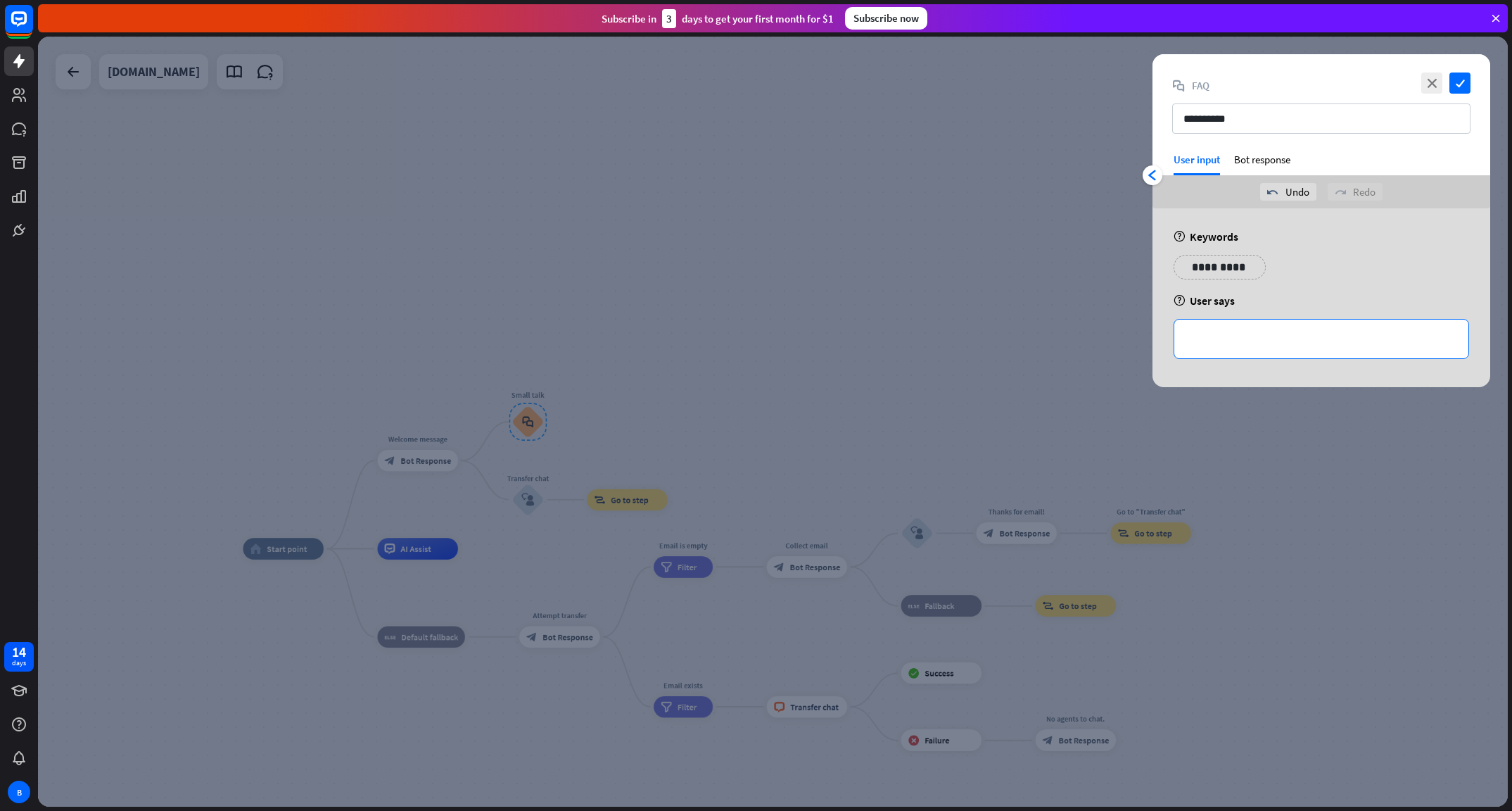
click at [1230, 348] on div "**********" at bounding box center [1321, 339] width 294 height 39
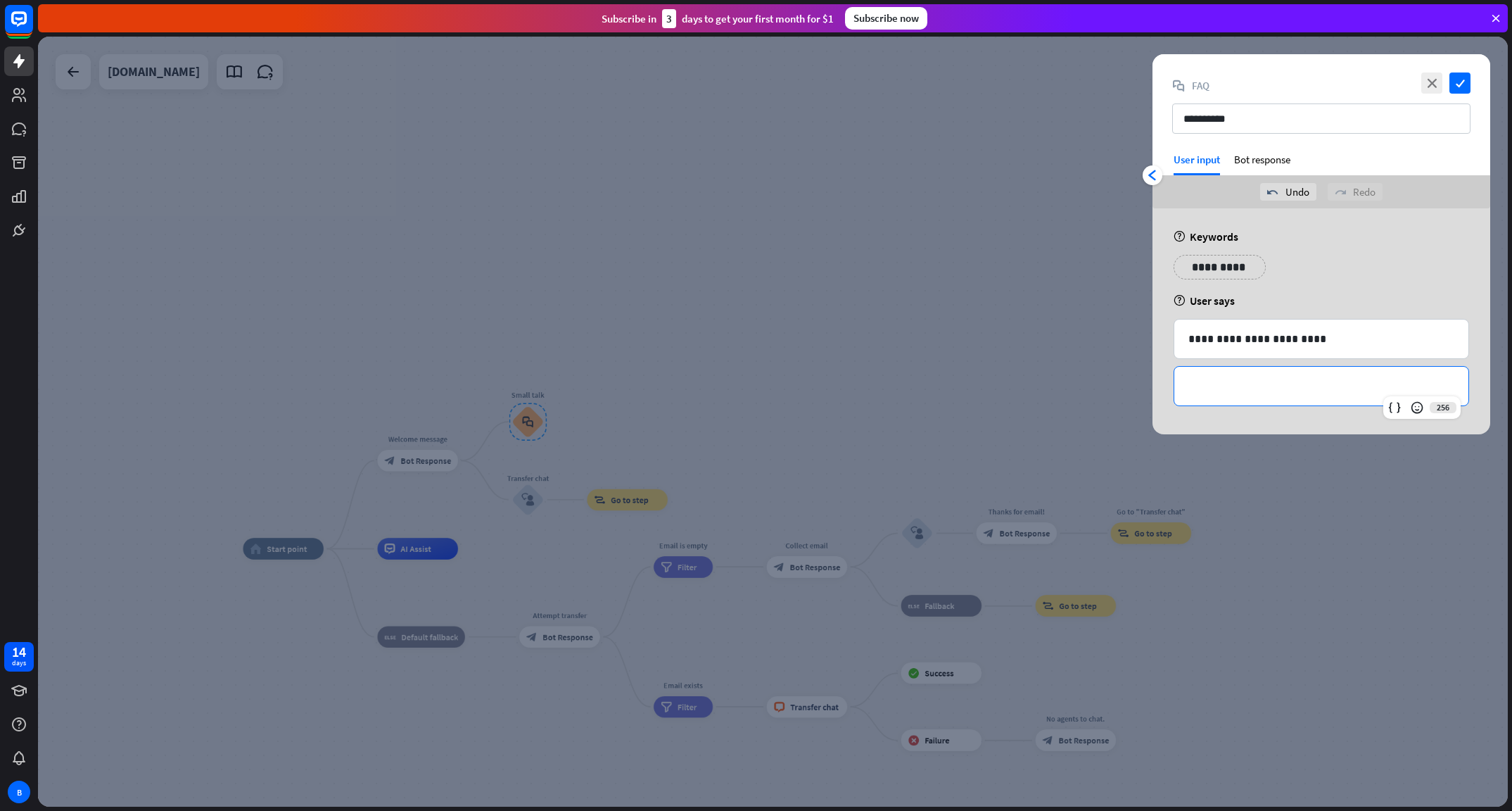
click at [1232, 374] on div "**********" at bounding box center [1321, 386] width 294 height 39
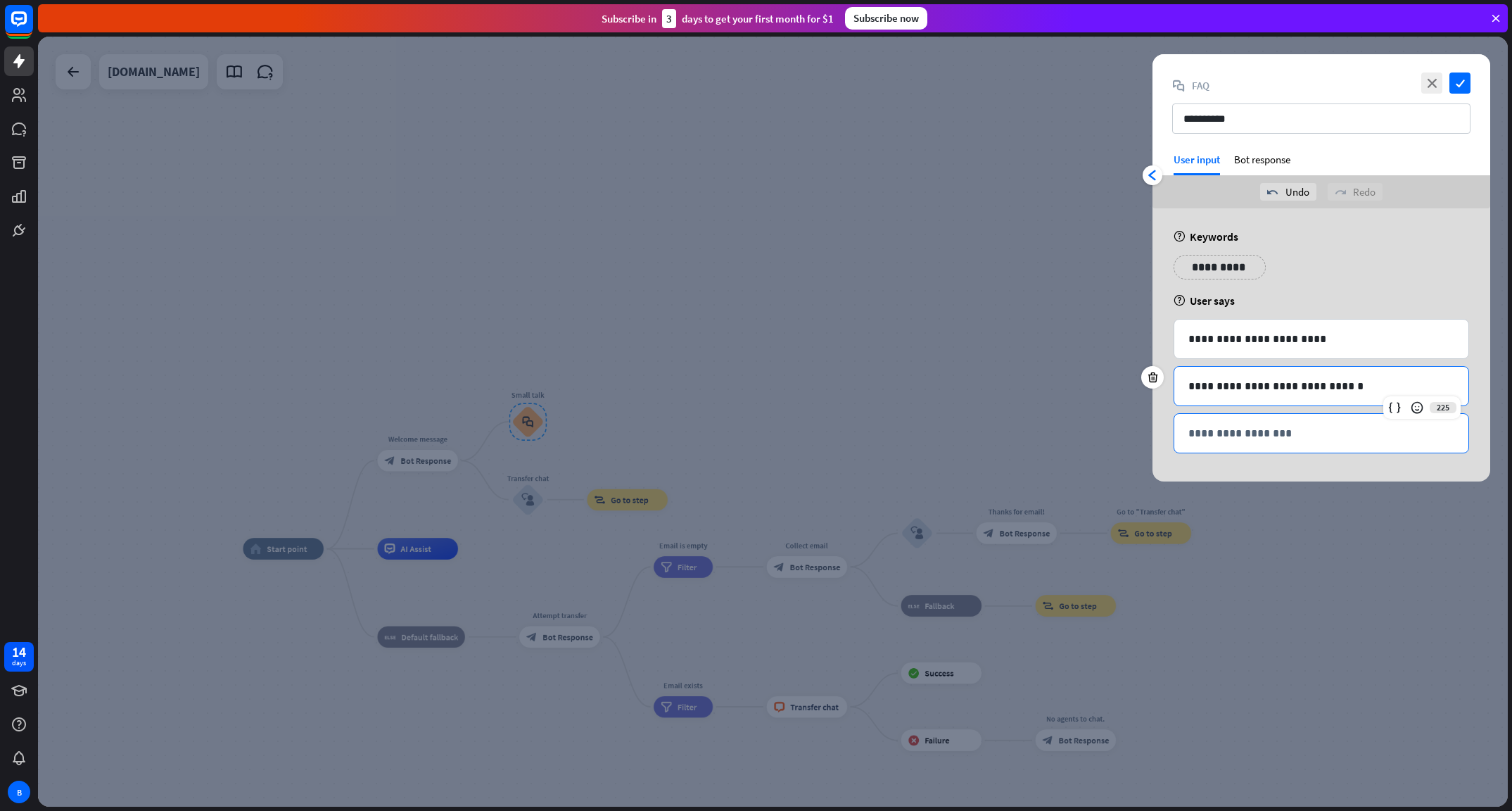
click at [1272, 434] on p "**********" at bounding box center [1322, 433] width 266 height 18
click at [1366, 294] on div "help User says" at bounding box center [1321, 301] width 295 height 14
click at [1221, 268] on p "**********" at bounding box center [1212, 267] width 56 height 18
click at [1432, 235] on div "help Keywords" at bounding box center [1321, 236] width 295 height 14
drag, startPoint x: 1247, startPoint y: 126, endPoint x: 1135, endPoint y: 139, distance: 112.8
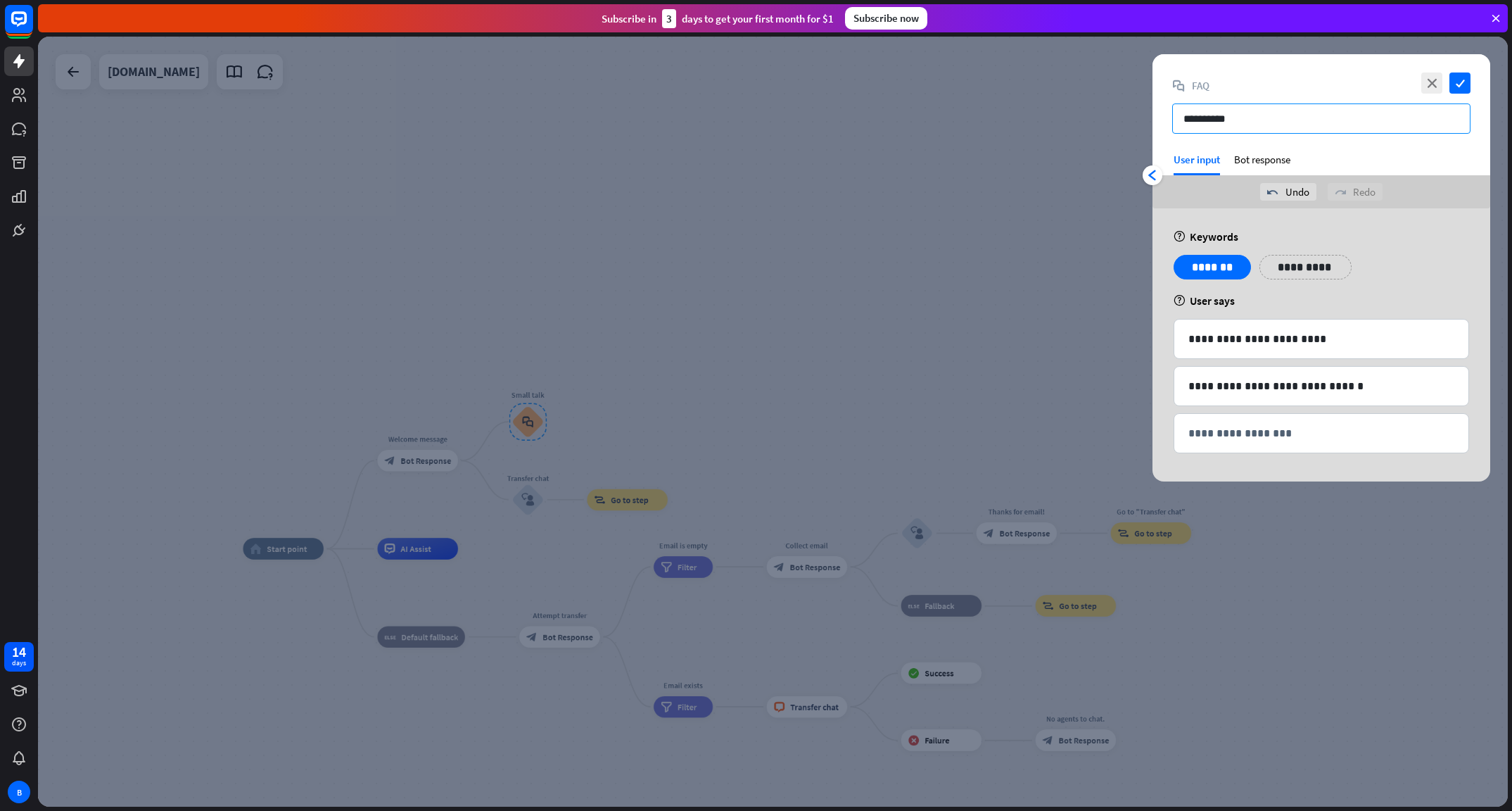
click at [1135, 139] on div "**********" at bounding box center [773, 421] width 1470 height 770
type input "*******"
click at [1253, 143] on div "close check block_faq FAQ *******" at bounding box center [1321, 103] width 338 height 98
click at [1251, 152] on div "close check block_faq FAQ *******" at bounding box center [1321, 103] width 338 height 98
click at [1250, 164] on div "Bot response" at bounding box center [1262, 163] width 56 height 23
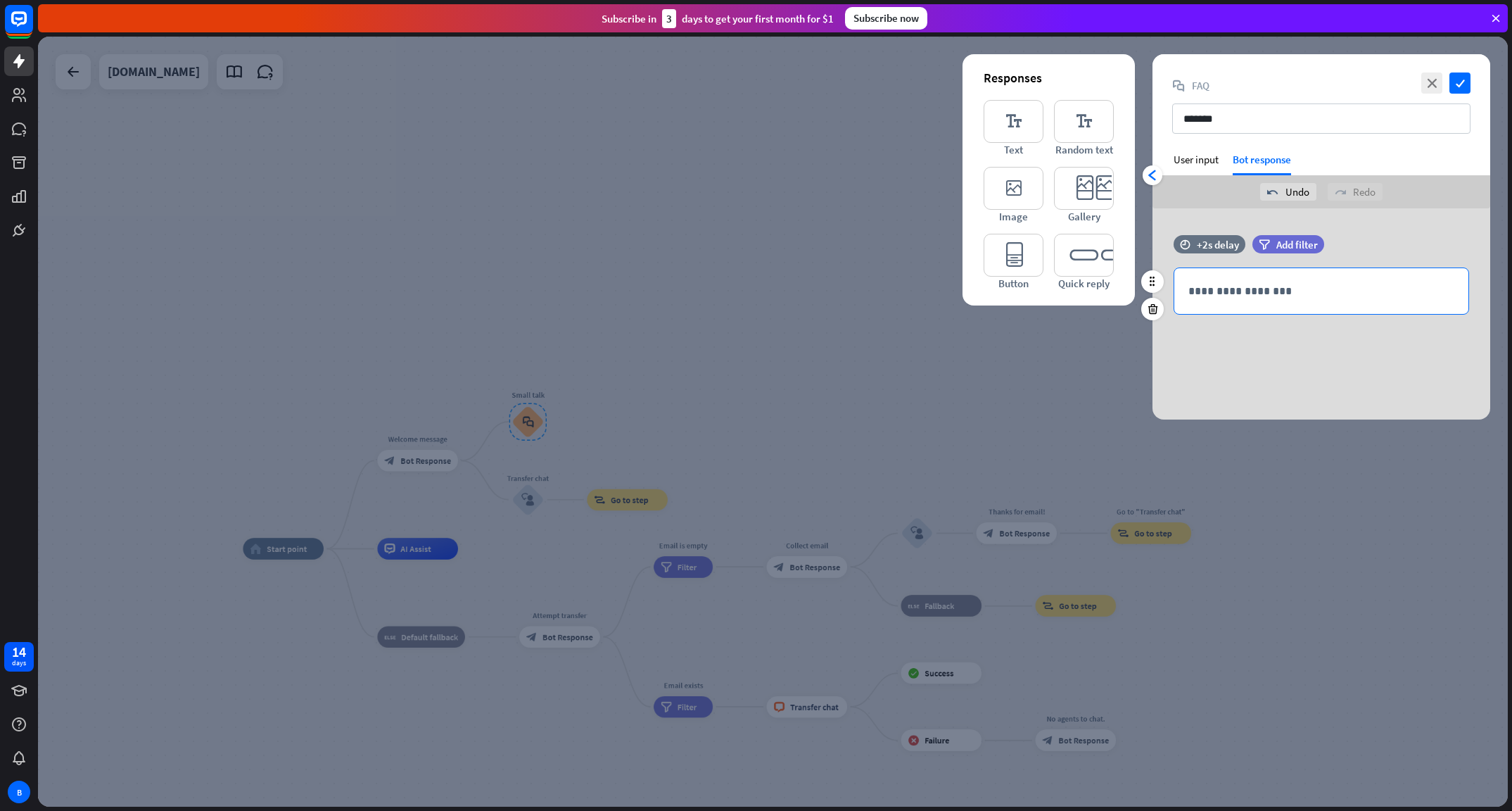
click at [1237, 288] on p "**********" at bounding box center [1322, 290] width 266 height 18
click at [1275, 301] on div "**********" at bounding box center [1321, 291] width 294 height 46
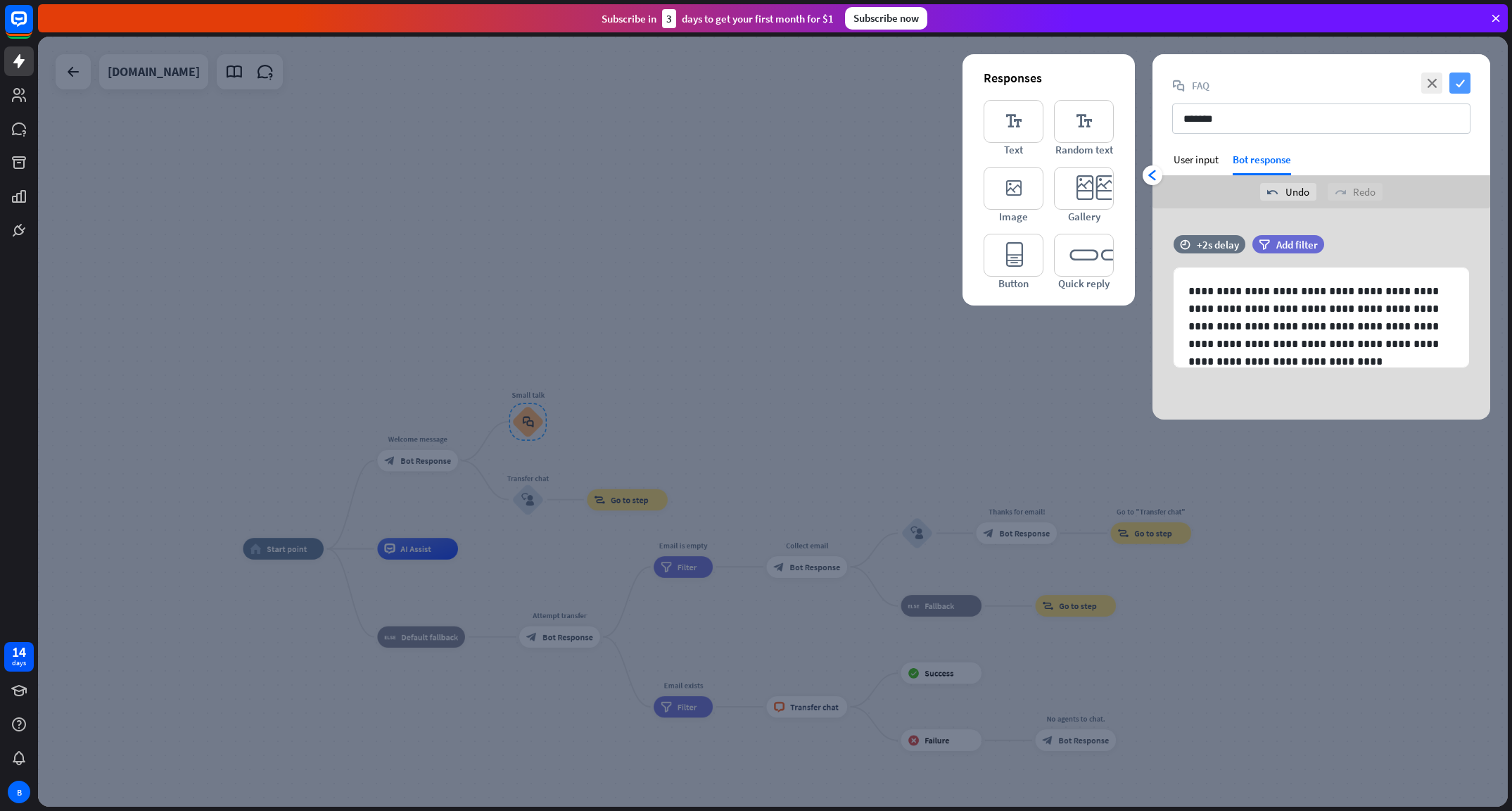
click at [1462, 80] on icon "check" at bounding box center [1460, 83] width 21 height 21
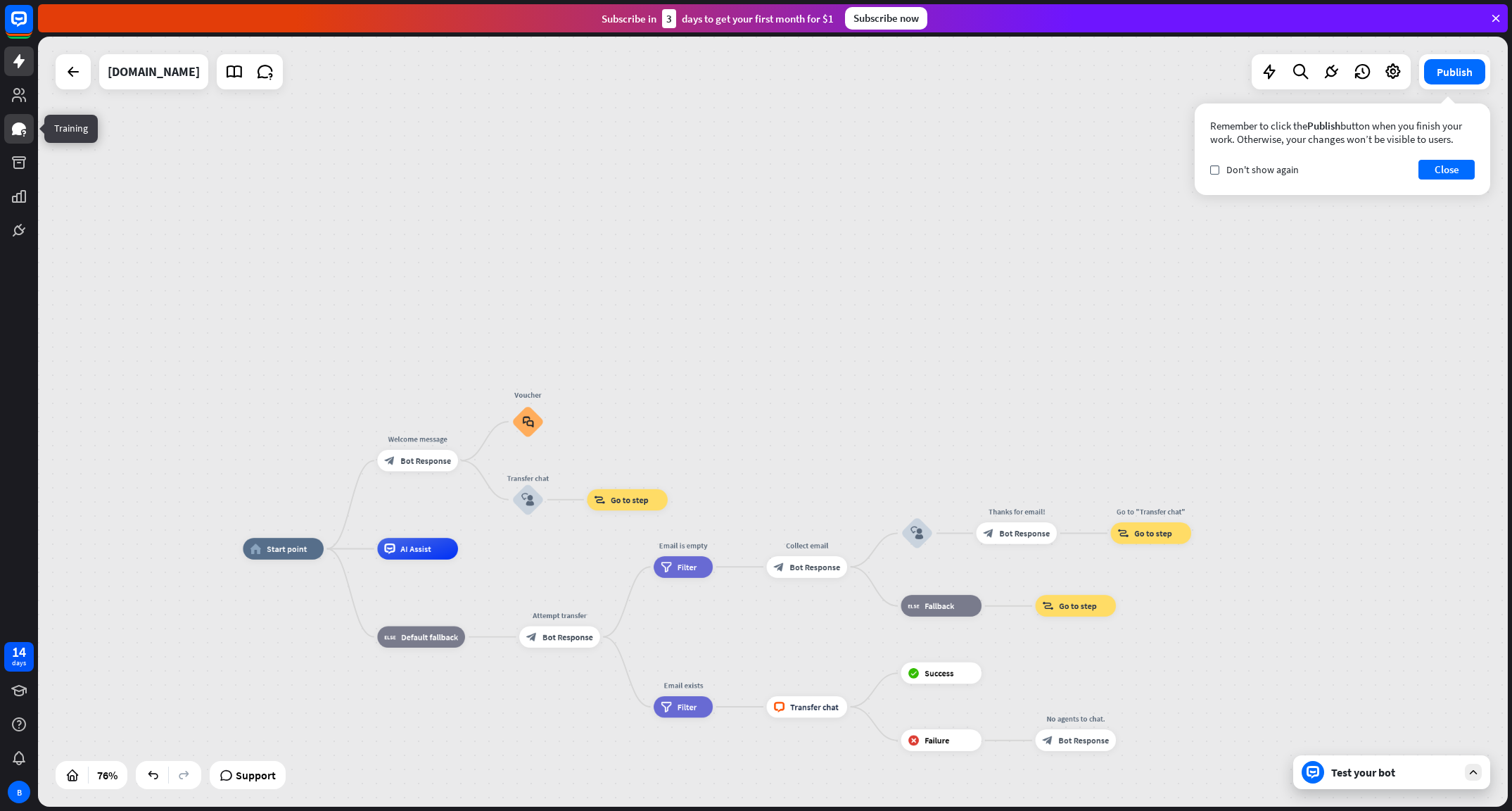
click at [26, 129] on icon at bounding box center [19, 129] width 17 height 17
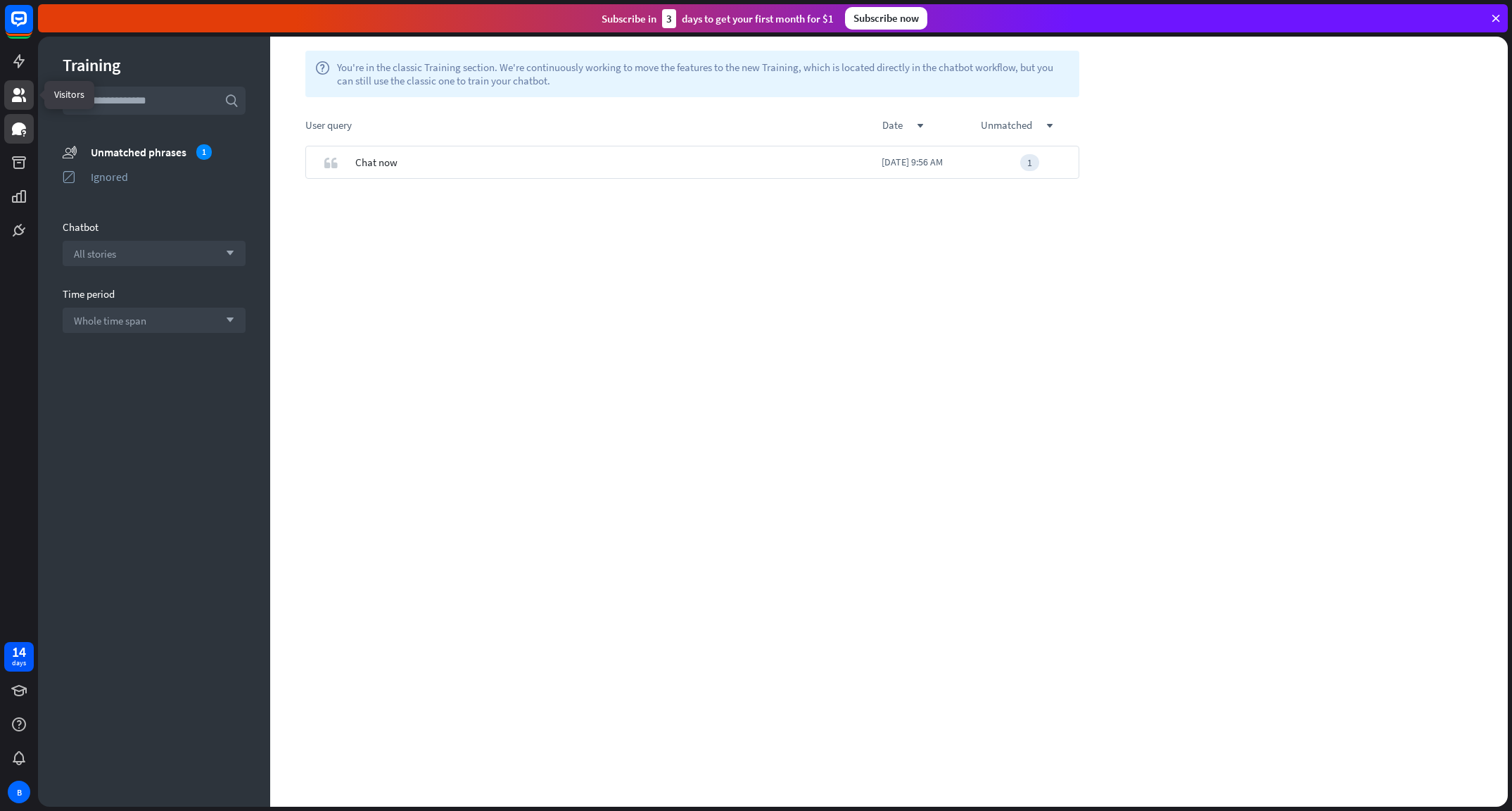
click at [18, 99] on icon at bounding box center [19, 95] width 14 height 14
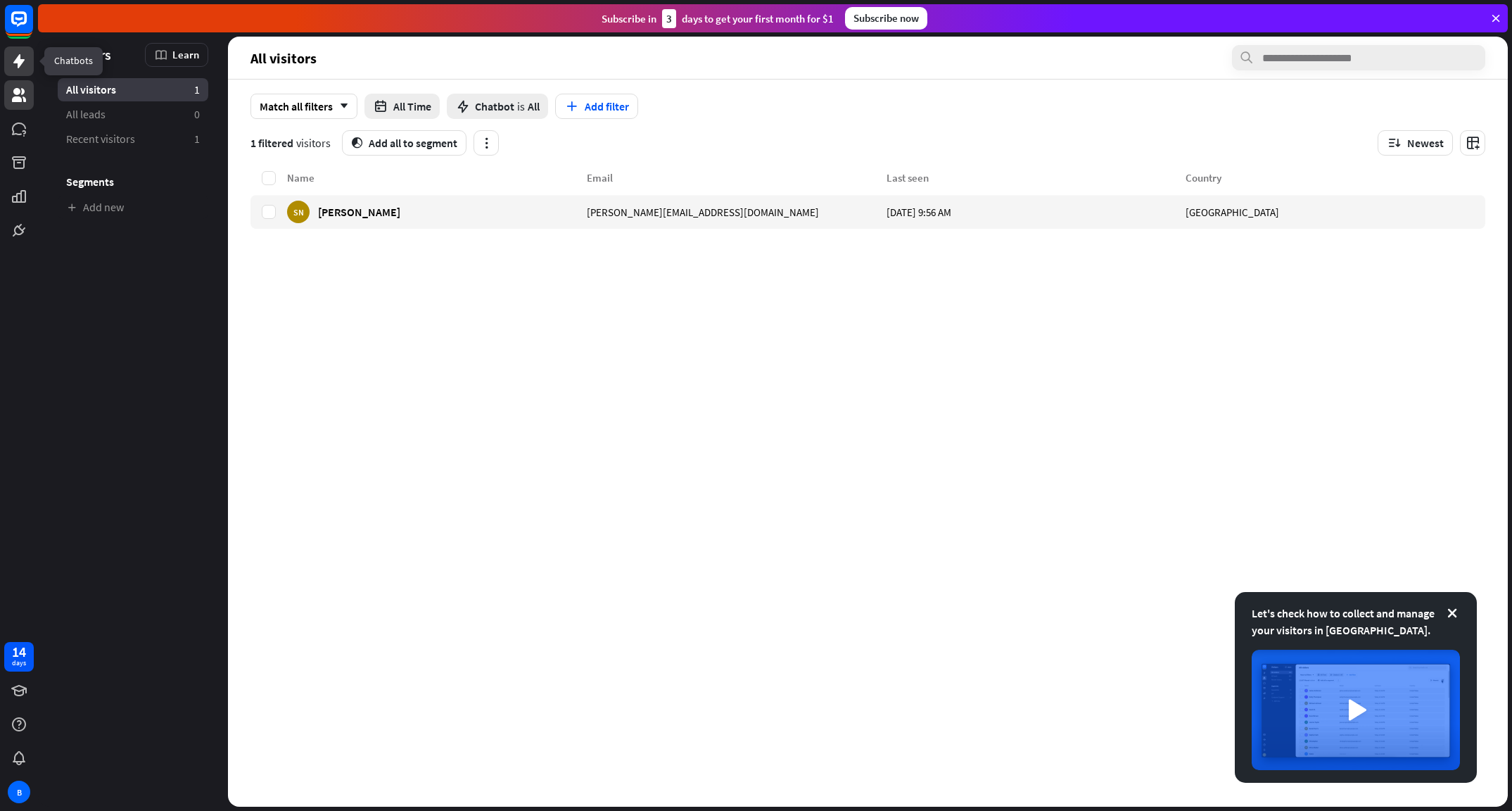
click at [15, 57] on icon at bounding box center [19, 61] width 17 height 17
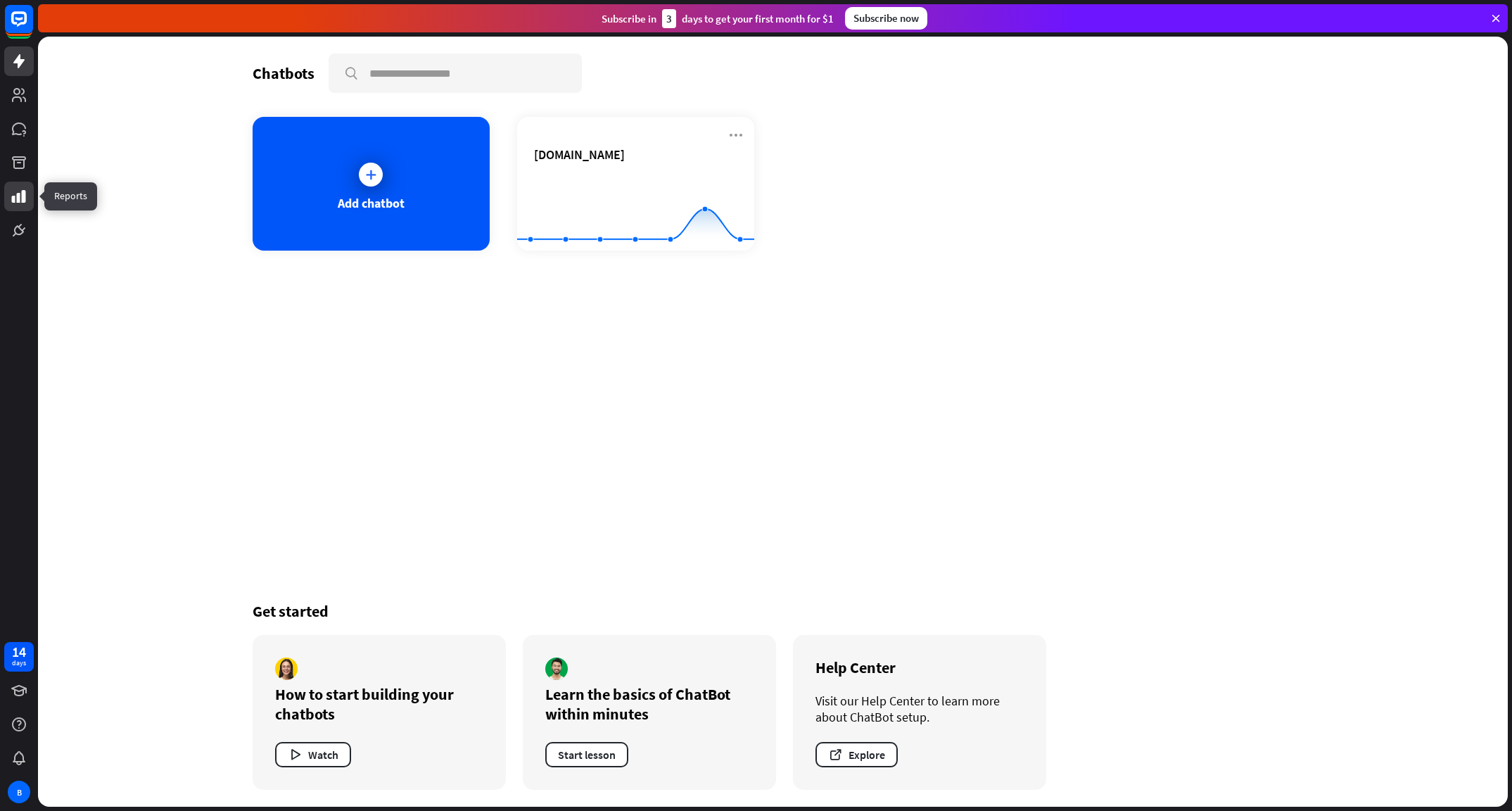
click at [13, 198] on icon at bounding box center [19, 196] width 14 height 13
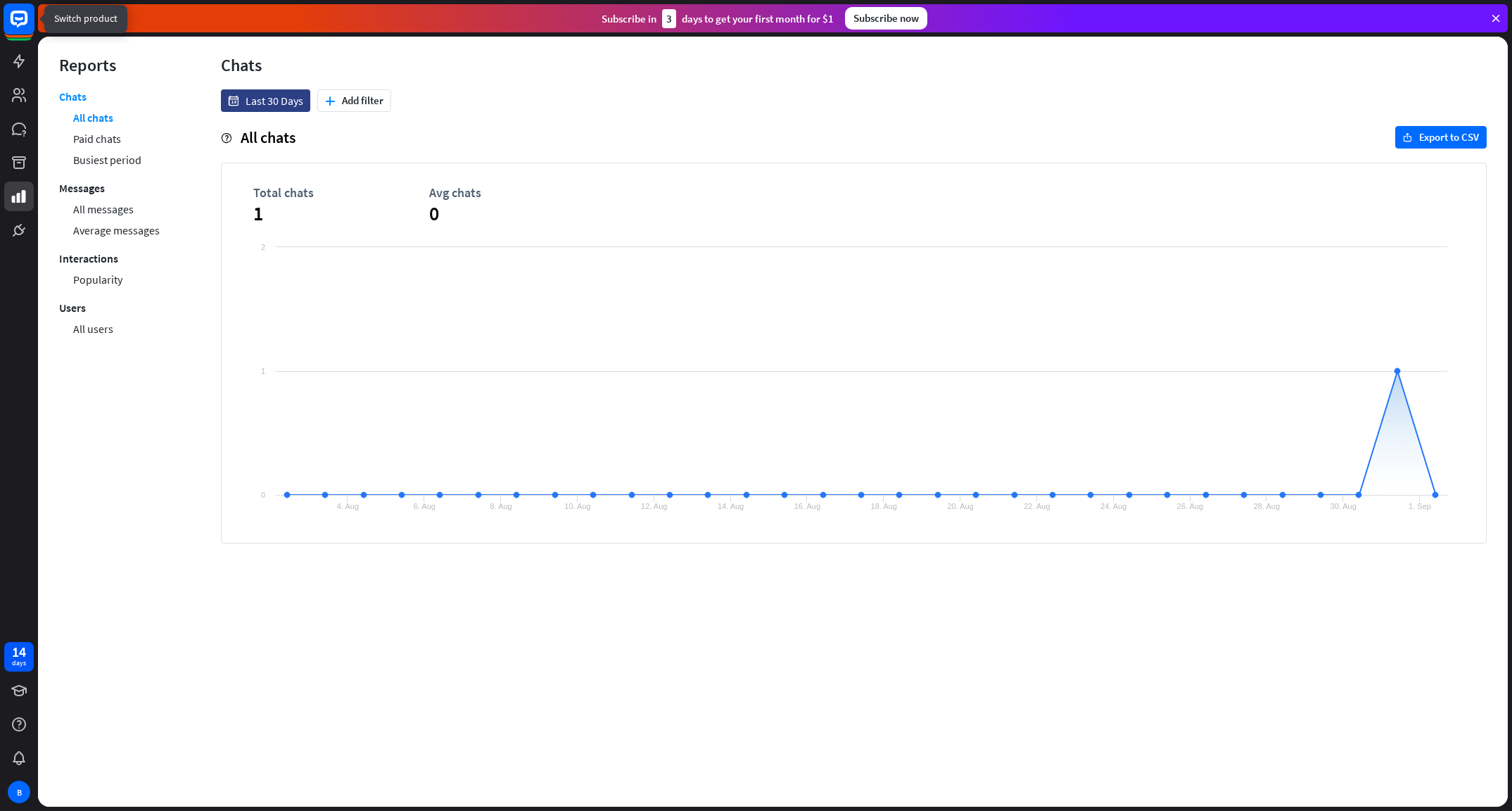
click at [19, 23] on rect at bounding box center [19, 19] width 31 height 31
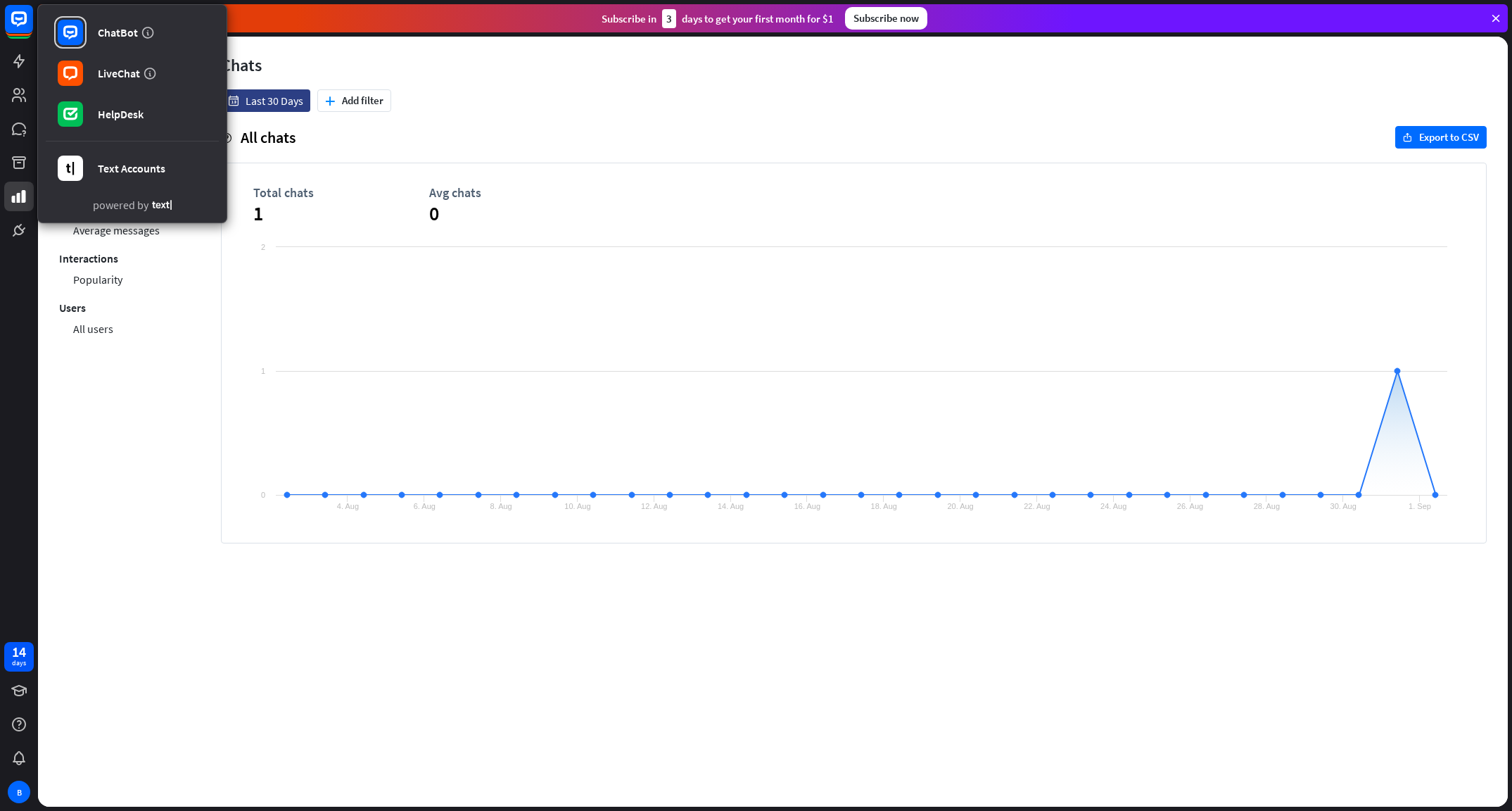
click at [181, 373] on div "menu Reports Chats All chats Paid chats Busiest period Messages All messages Av…" at bounding box center [119, 421] width 162 height 770
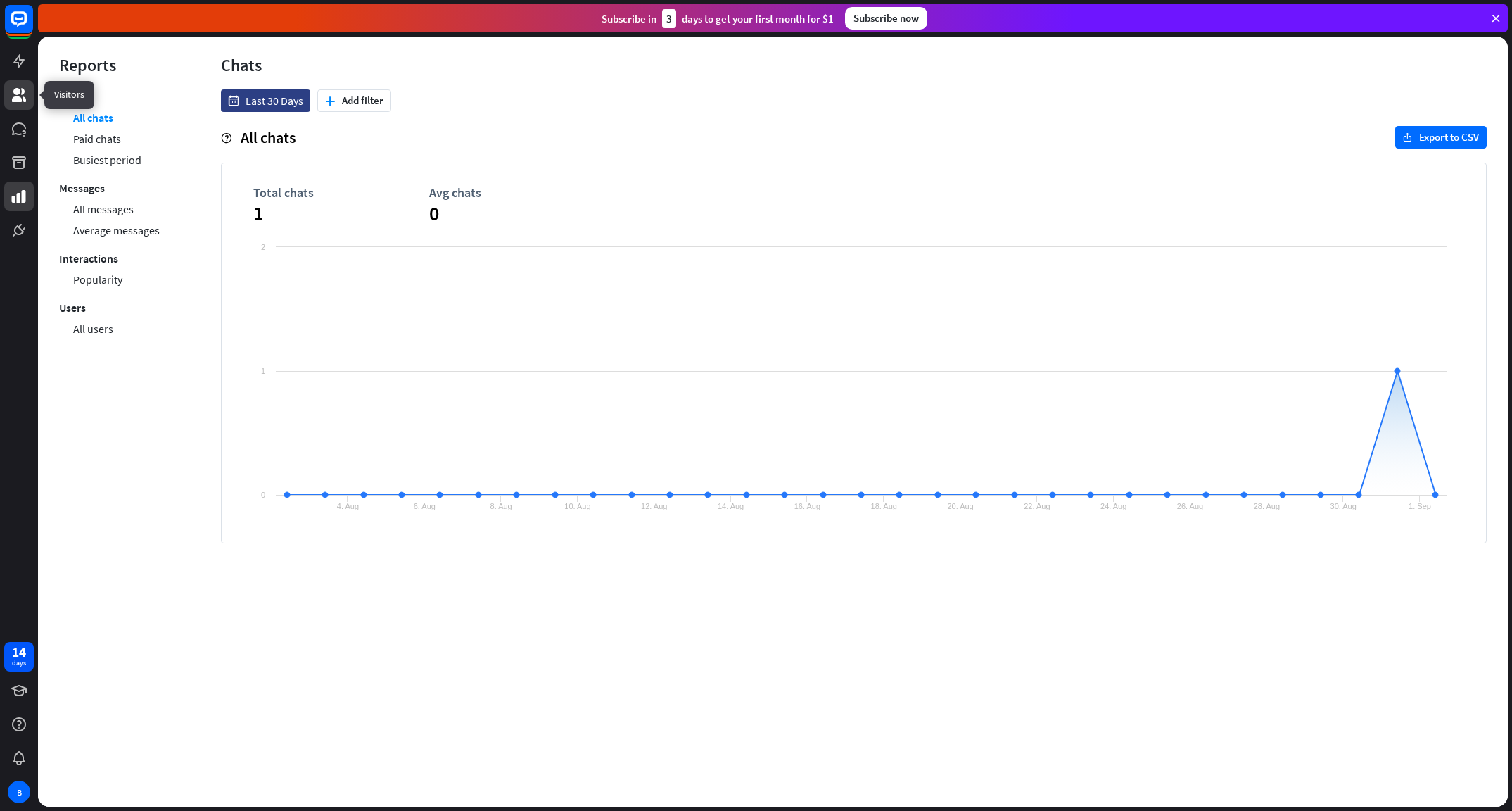
click at [20, 102] on icon at bounding box center [19, 95] width 14 height 14
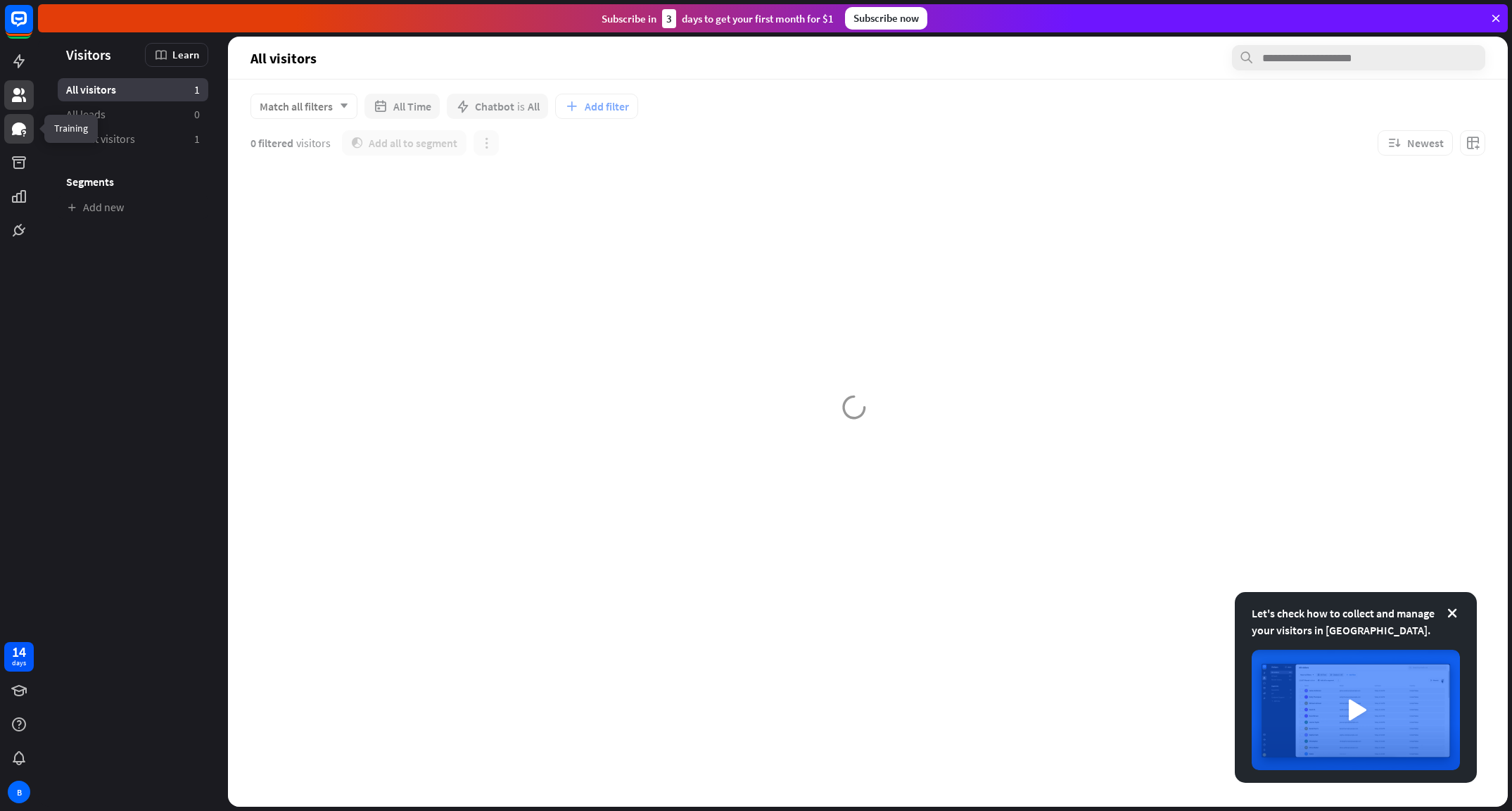
click at [16, 131] on icon at bounding box center [19, 129] width 14 height 13
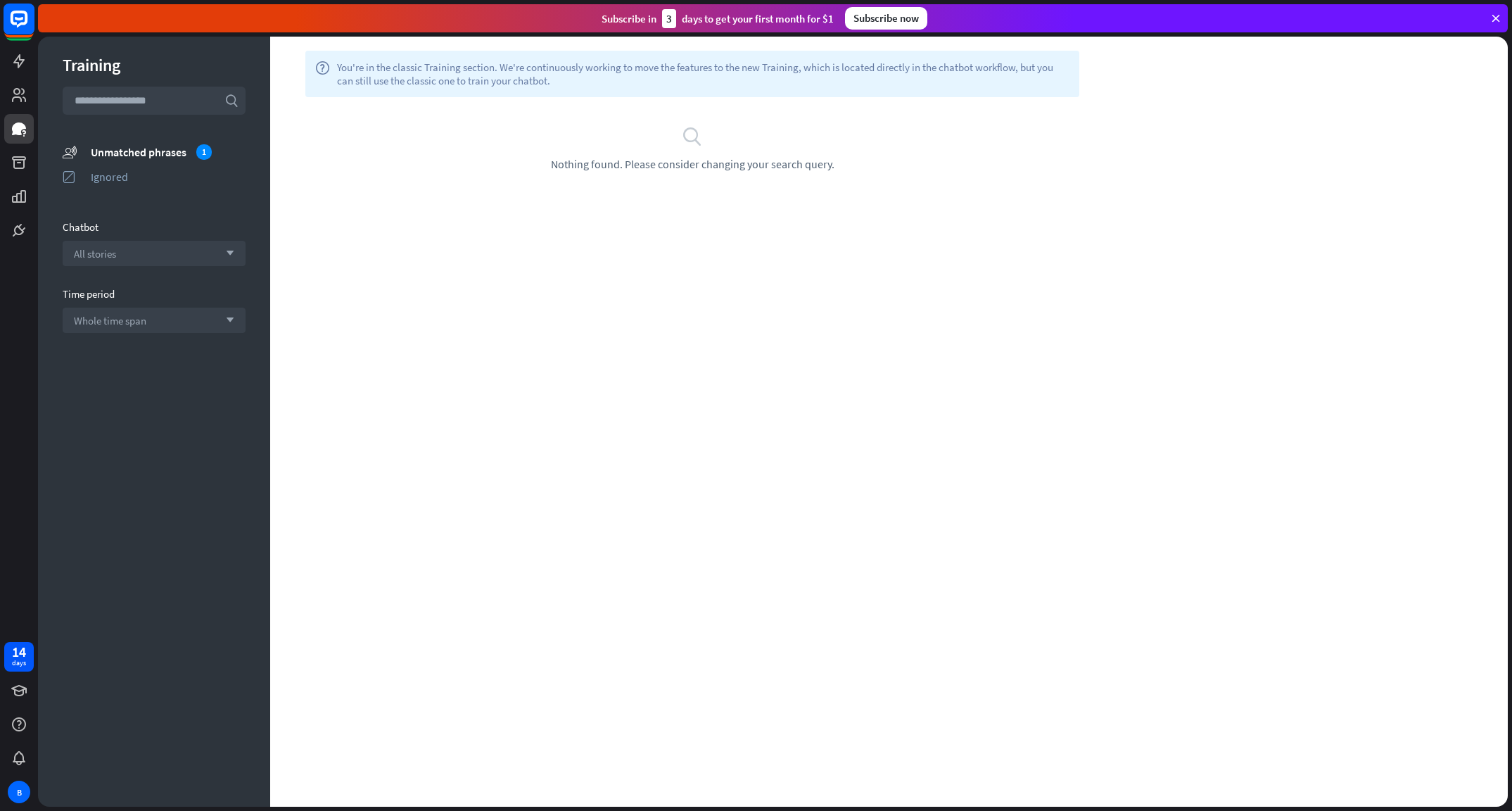
click at [28, 14] on rect at bounding box center [19, 19] width 31 height 31
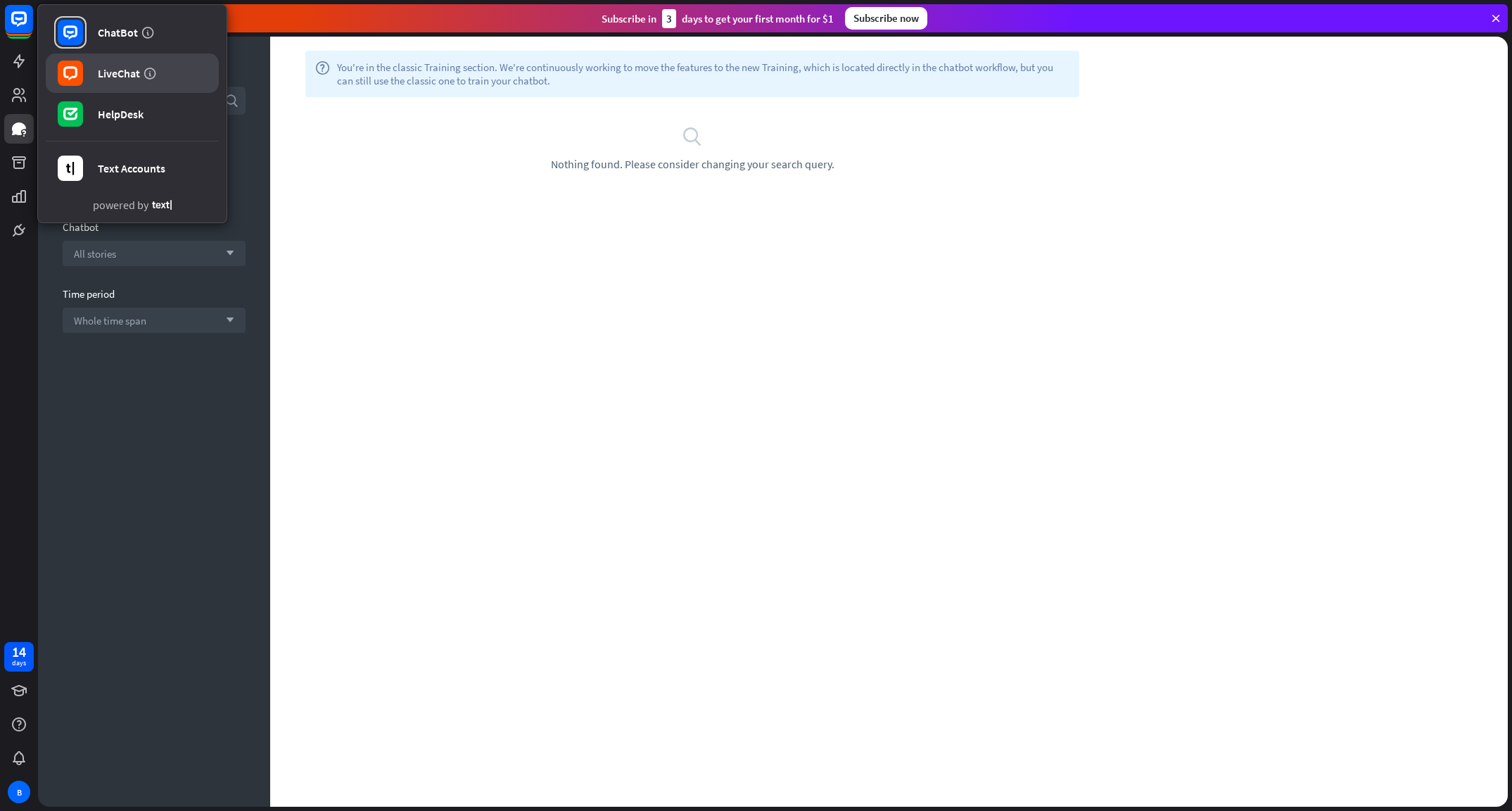
click at [100, 70] on div "LiveChat" at bounding box center [119, 73] width 42 height 14
